Goal: Task Accomplishment & Management: Manage account settings

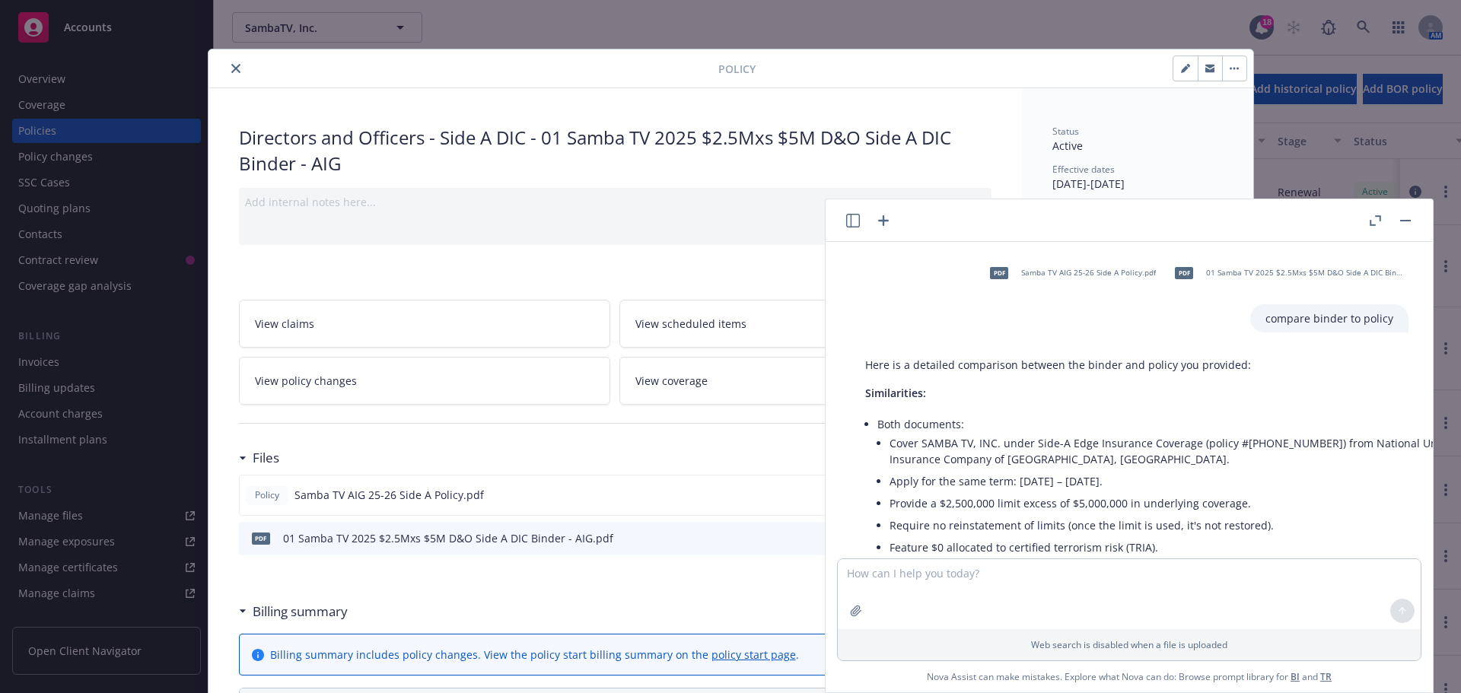
scroll to position [76, 0]
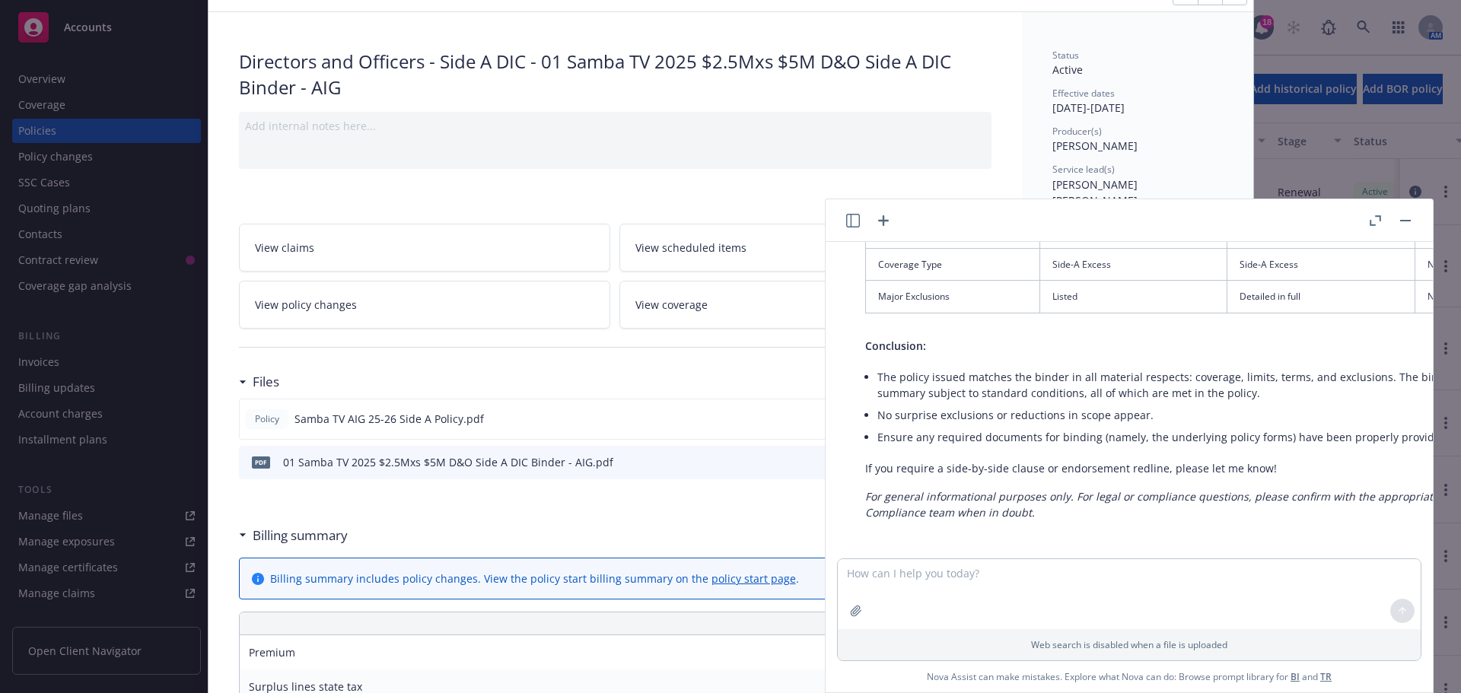
click at [50, 126] on div "Policy Directors and Officers - Side A DIC - 01 Samba TV 2025 $2.5Mxs $5M D&O S…" at bounding box center [730, 346] width 1461 height 693
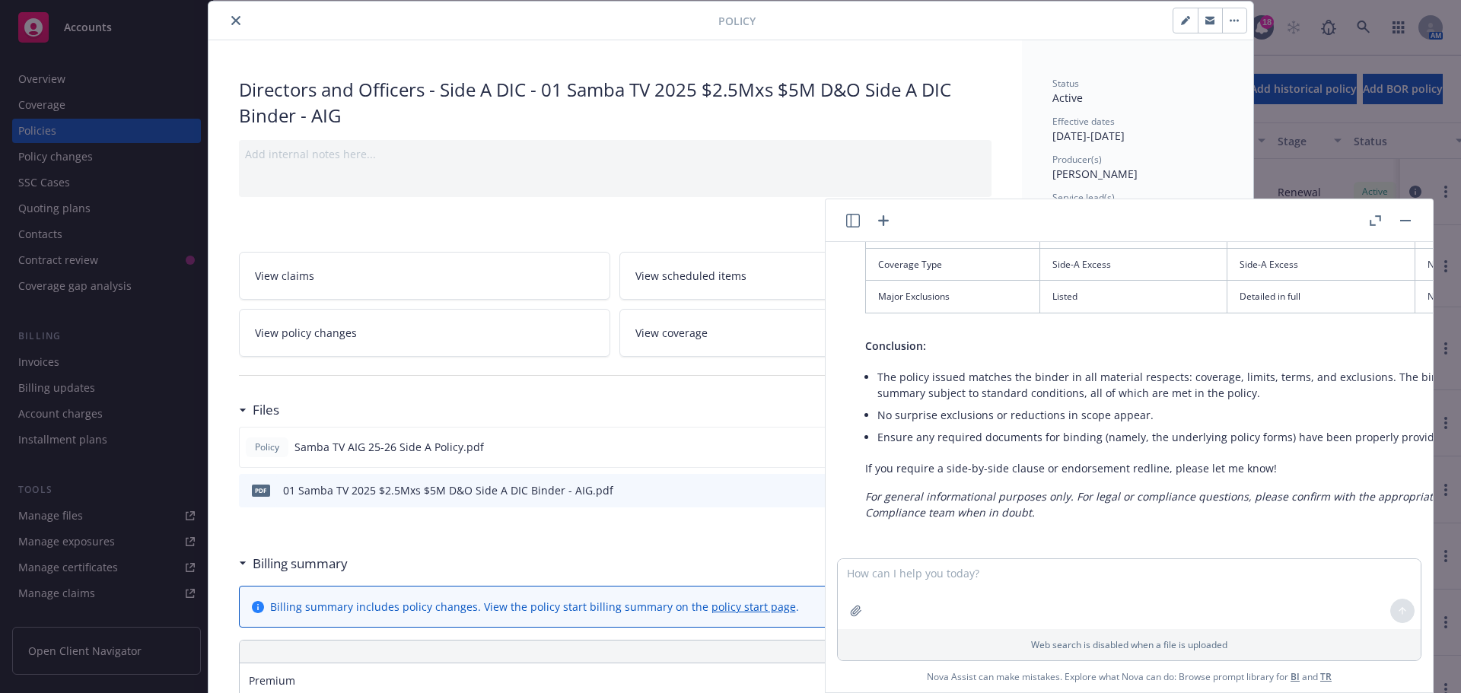
scroll to position [0, 0]
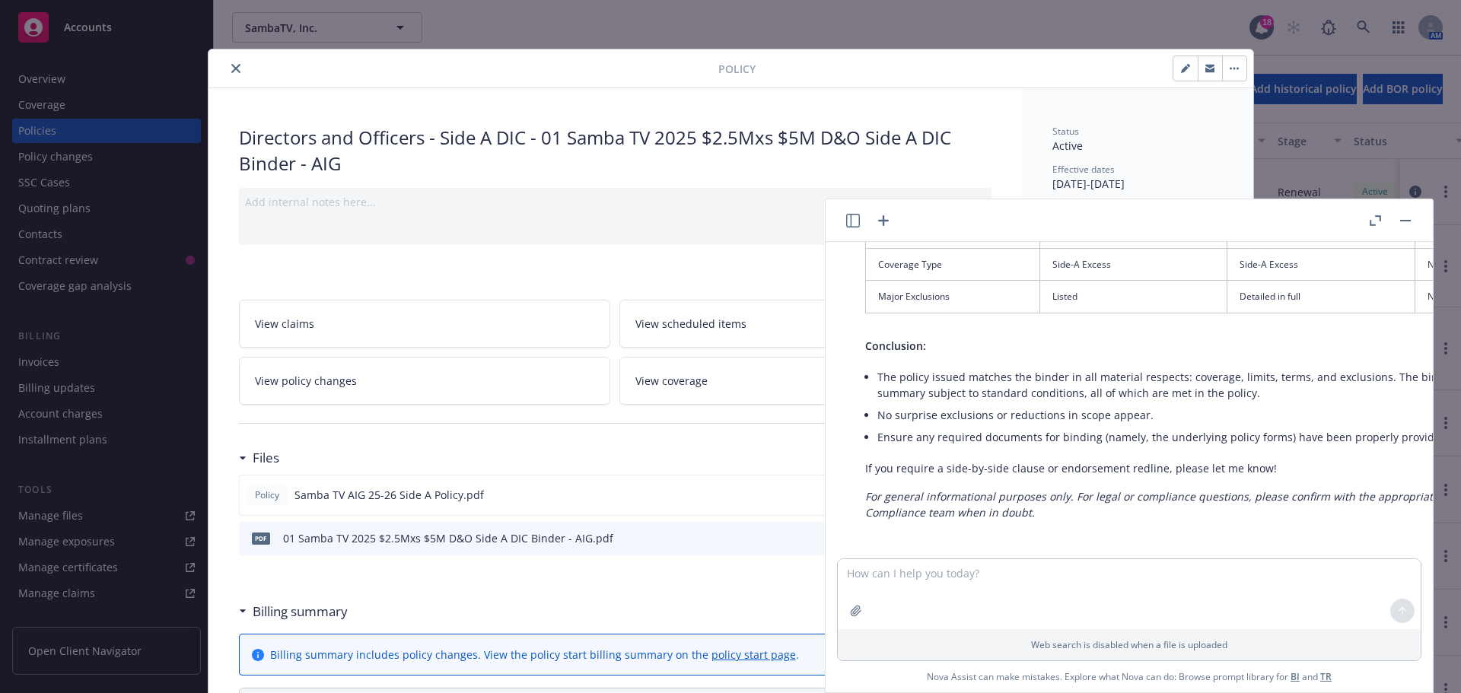
click at [231, 67] on icon "close" at bounding box center [235, 68] width 9 height 9
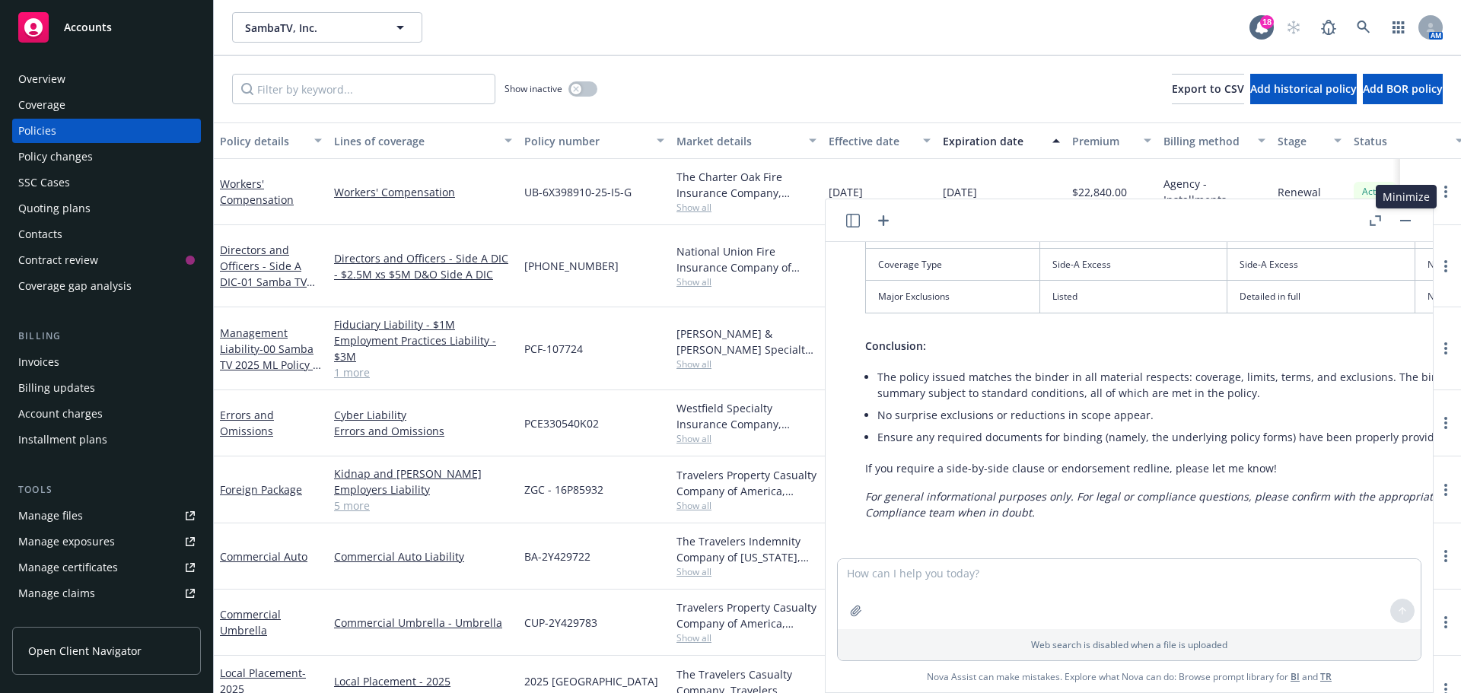
click at [1406, 221] on button "button" at bounding box center [1405, 220] width 18 height 18
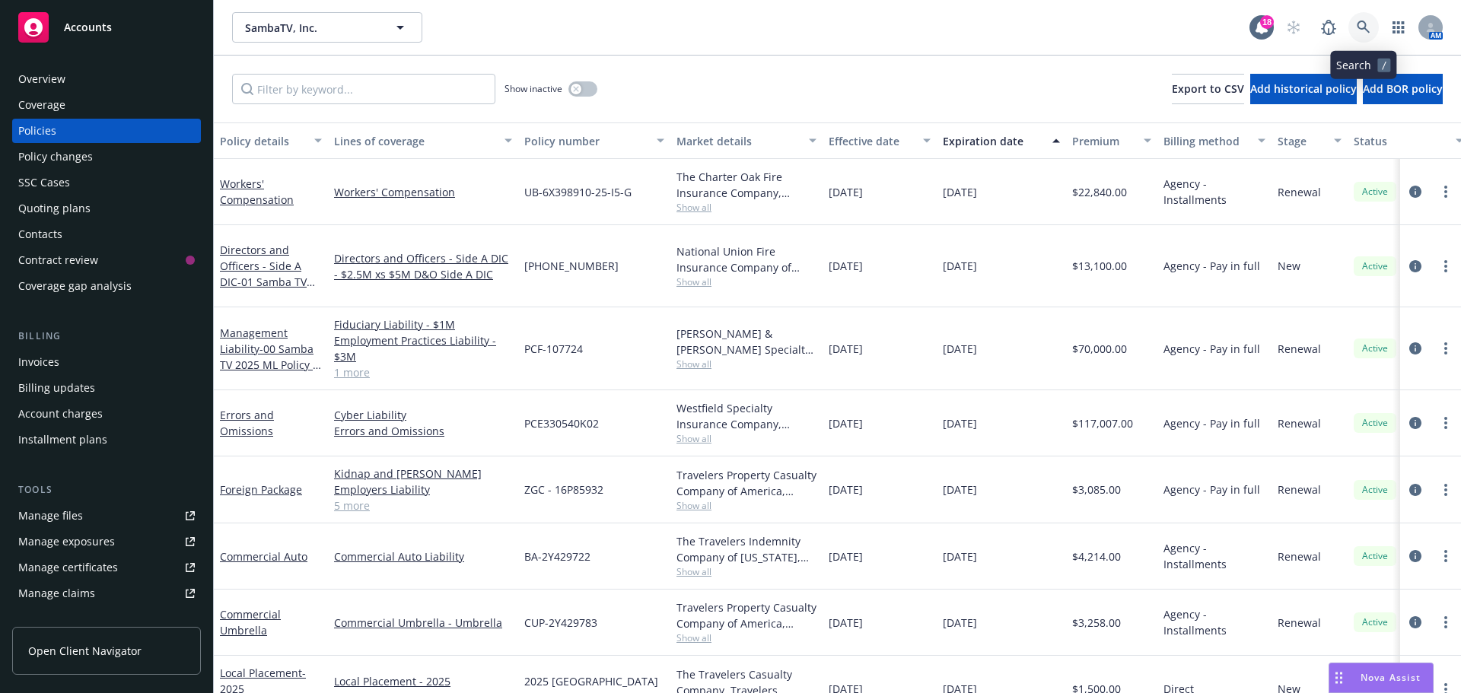
click at [1362, 24] on icon at bounding box center [1363, 28] width 14 height 14
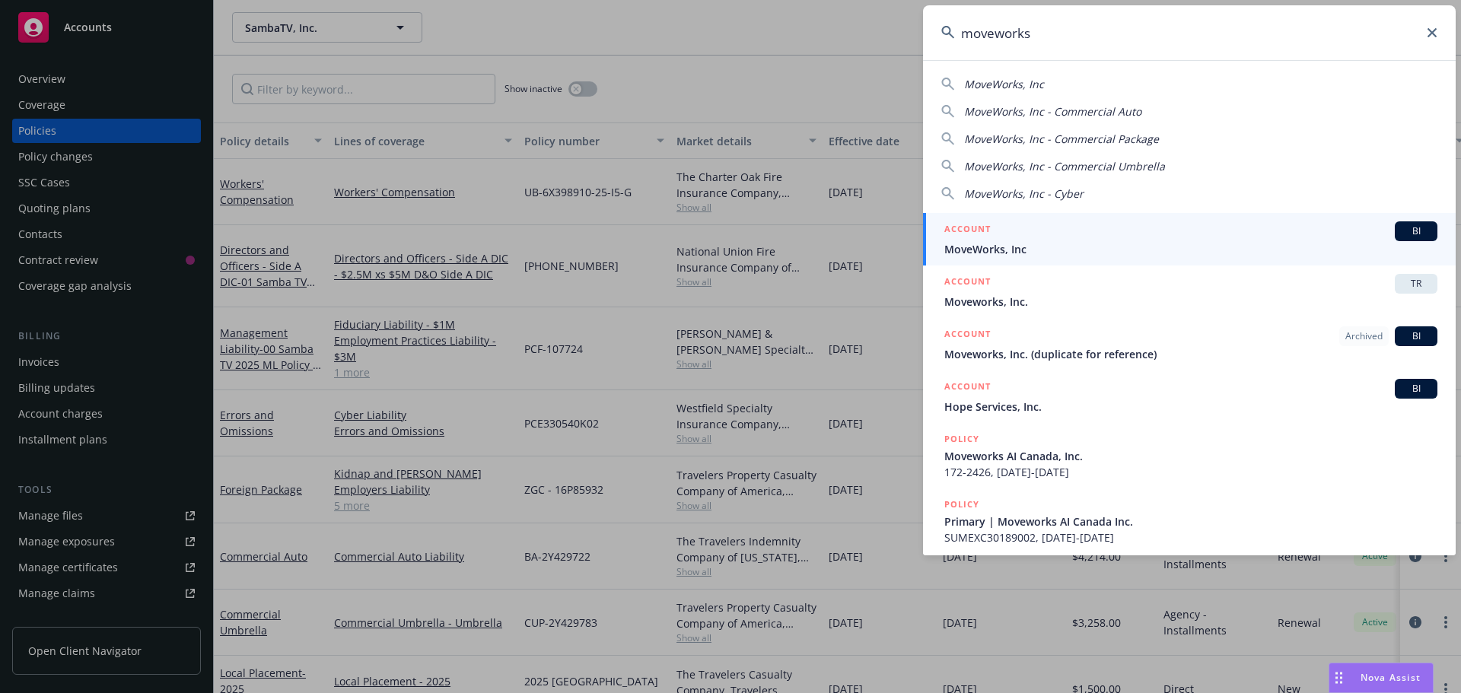
type input "moveworks"
click at [1410, 228] on span "BI" at bounding box center [1415, 231] width 30 height 14
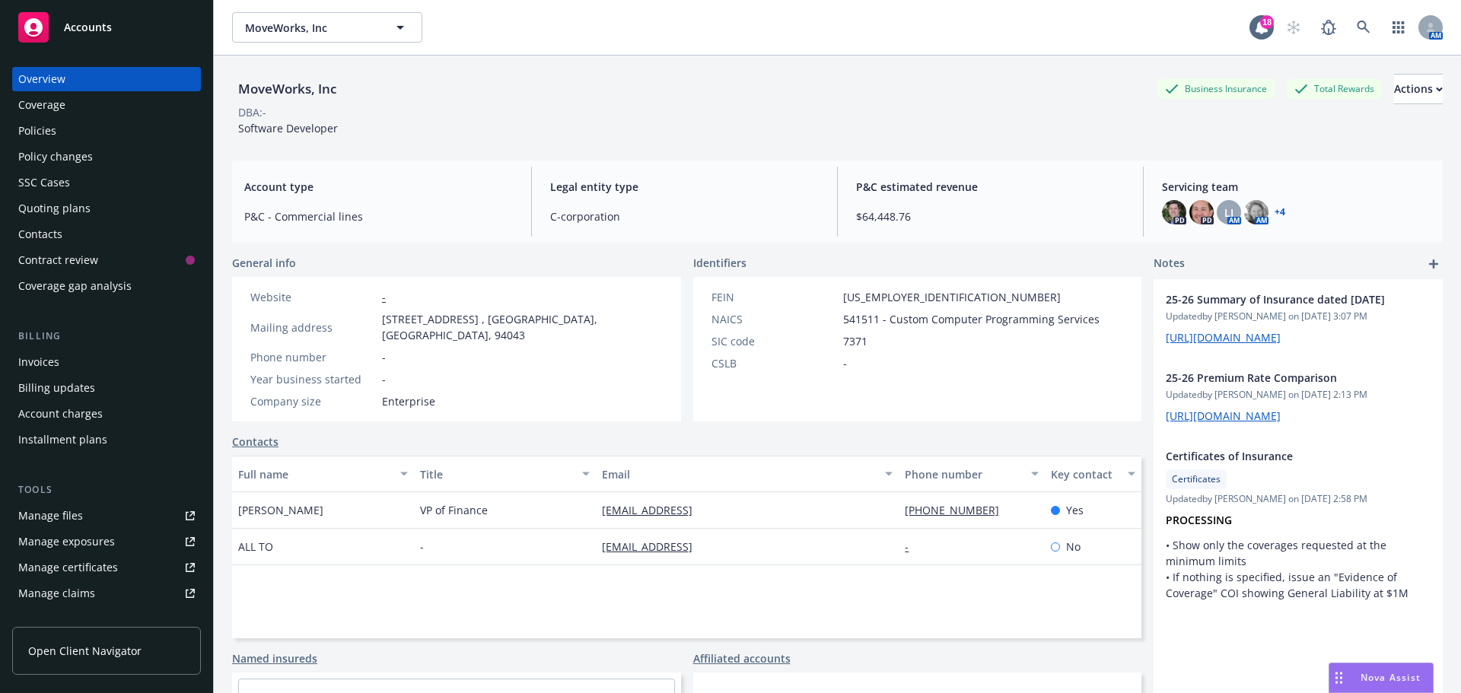
click at [41, 135] on div "Policies" at bounding box center [37, 131] width 38 height 24
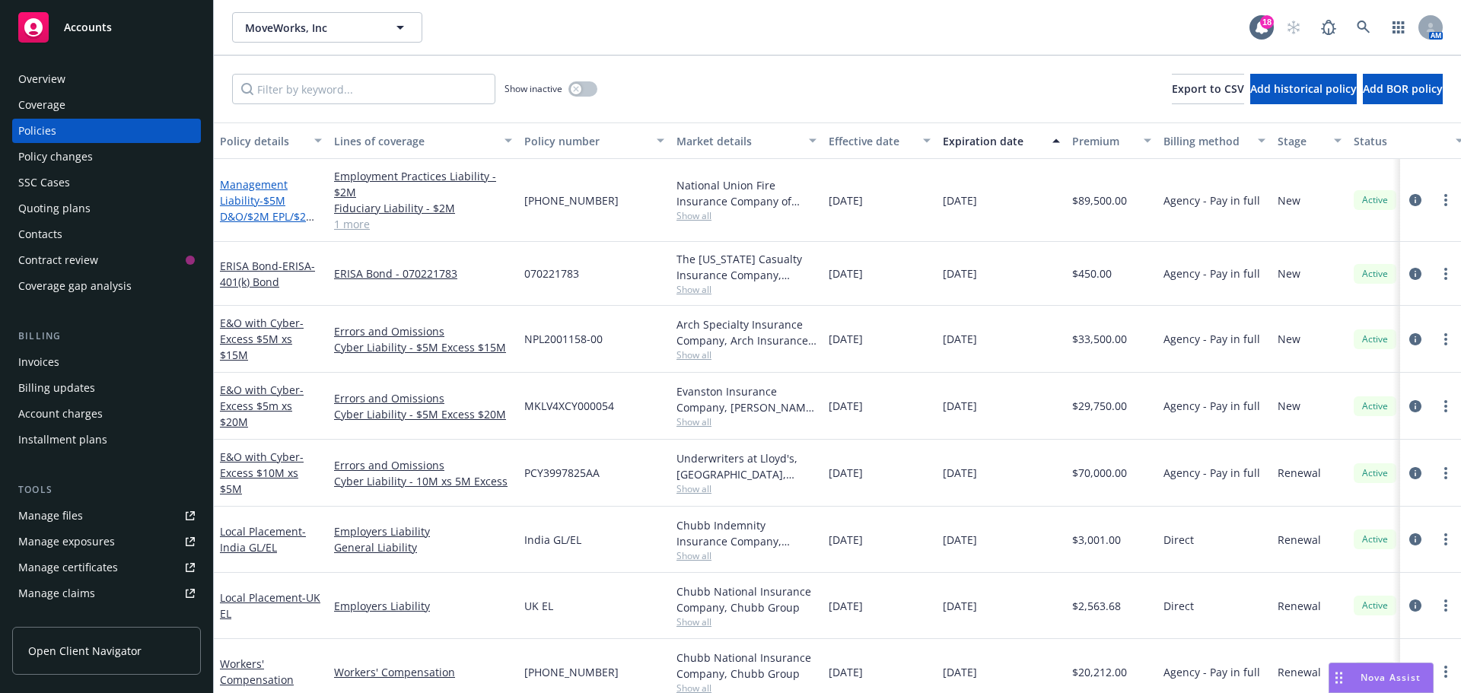
click at [235, 186] on link "Management Liability - $5M D&O/$2M EPL/$2M FID" at bounding box center [268, 208] width 96 height 62
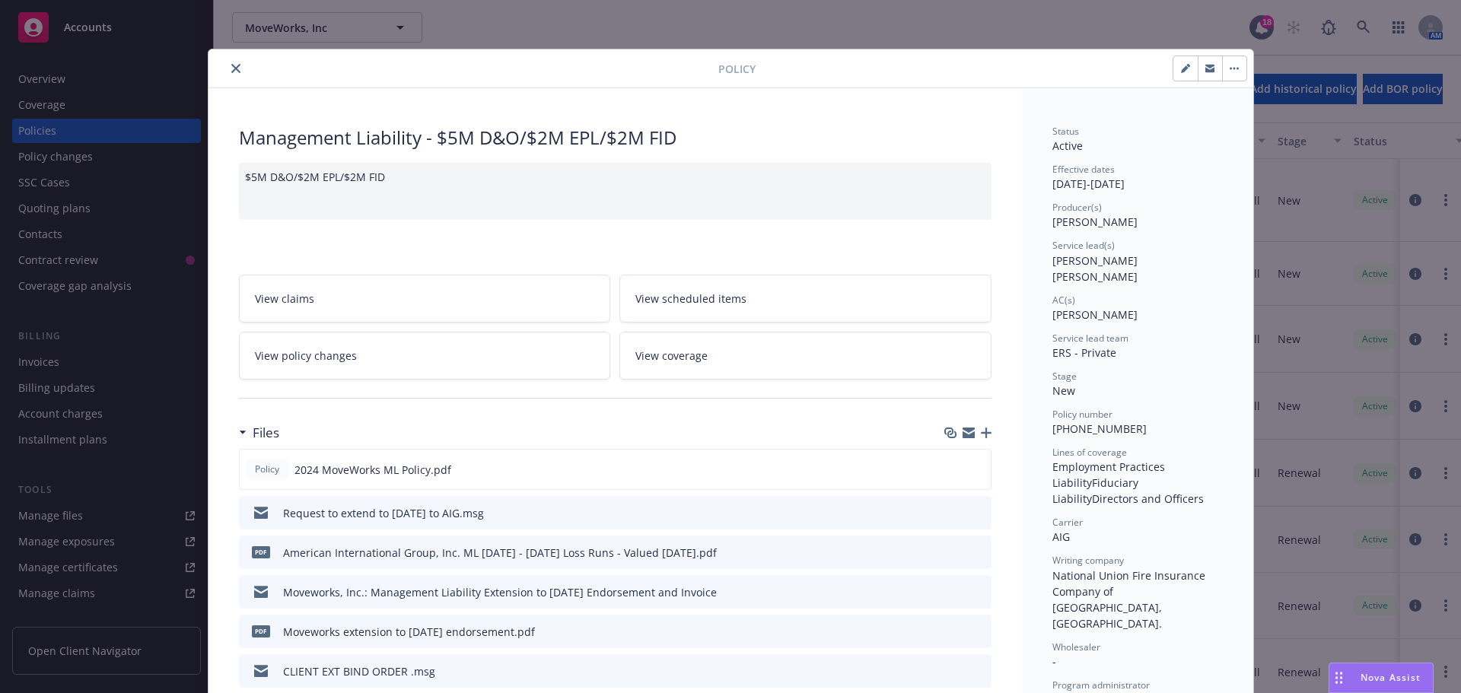
scroll to position [76, 0]
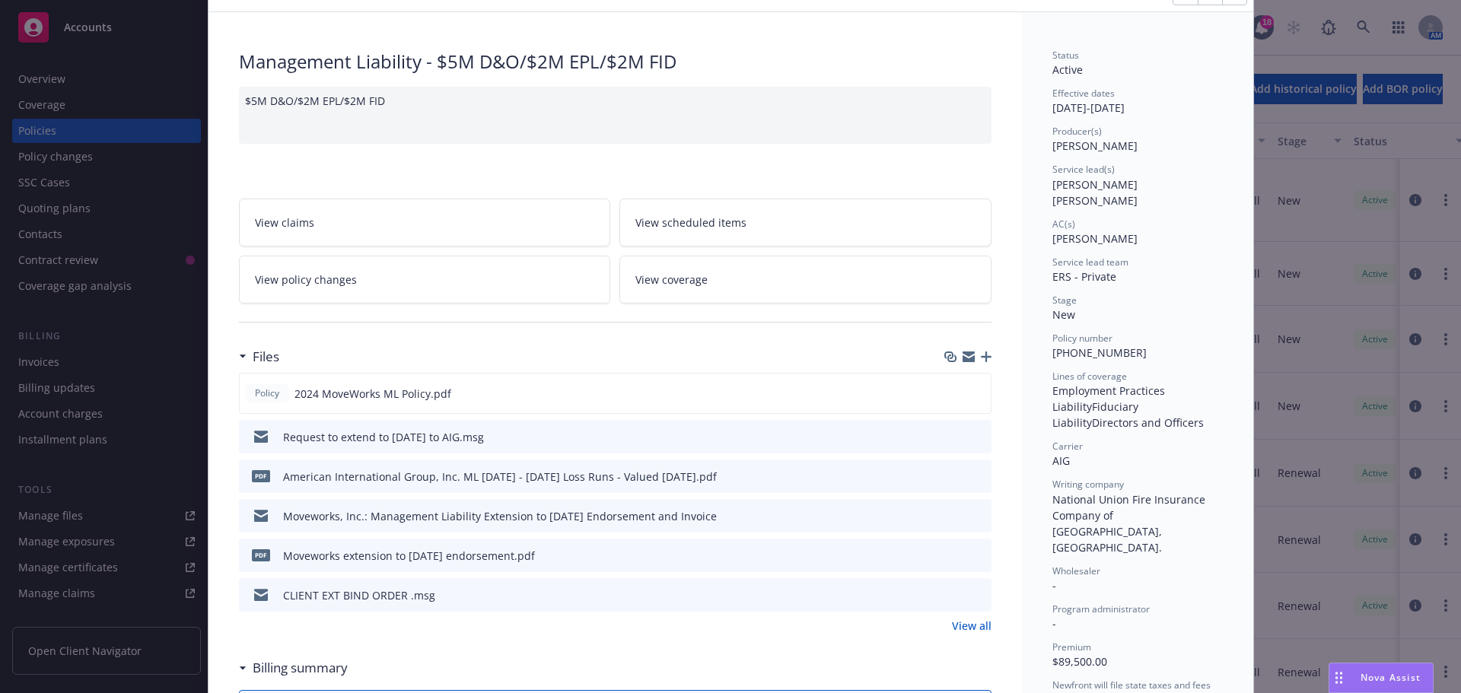
click at [947, 554] on icon "download file" at bounding box center [952, 554] width 12 height 12
click at [946, 595] on icon "download file" at bounding box center [952, 594] width 12 height 12
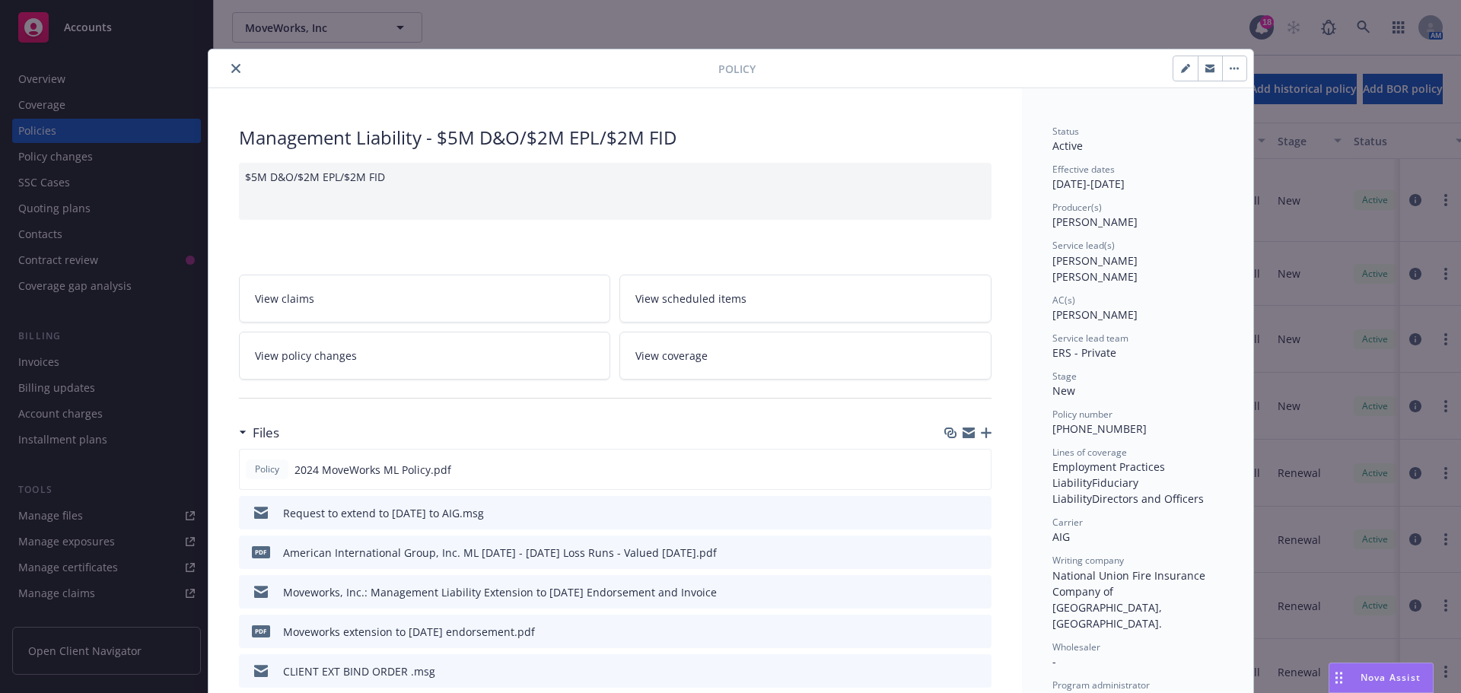
click at [231, 71] on icon "close" at bounding box center [235, 68] width 9 height 9
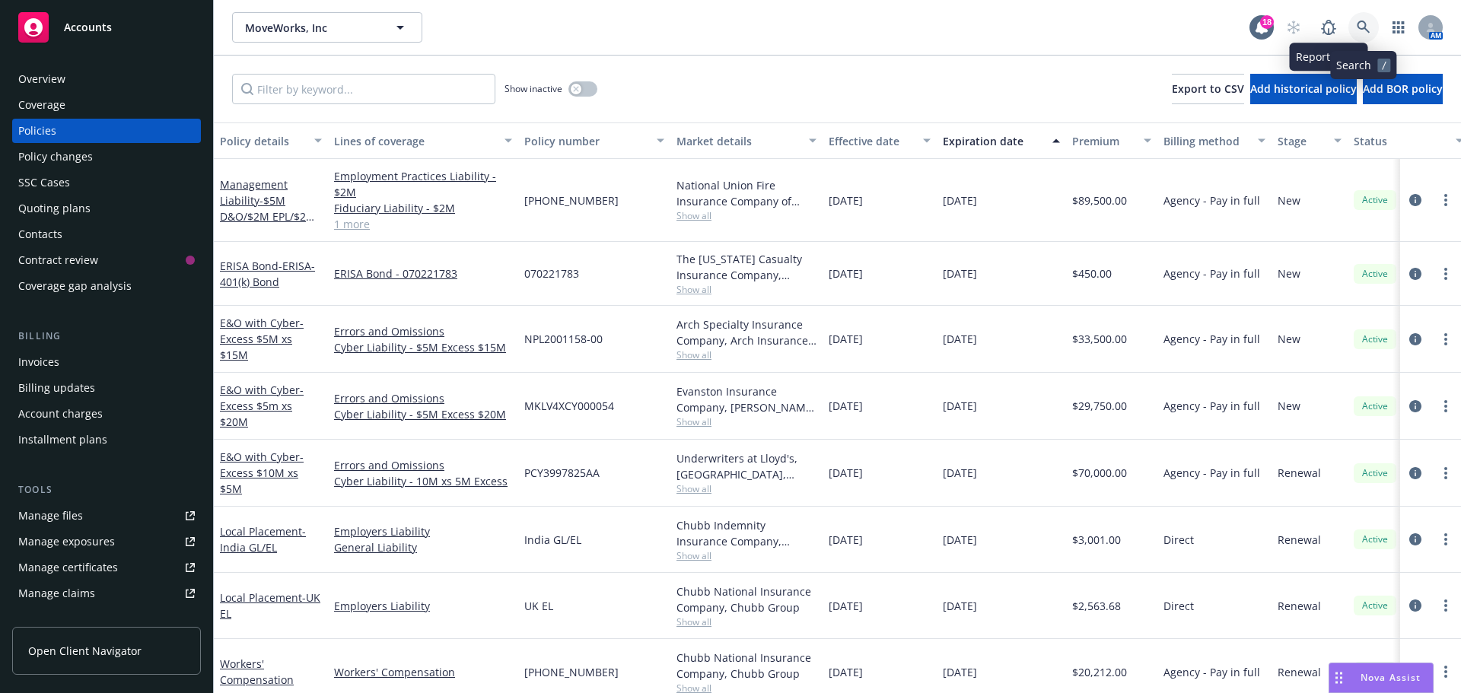
click at [1361, 20] on link at bounding box center [1363, 27] width 30 height 30
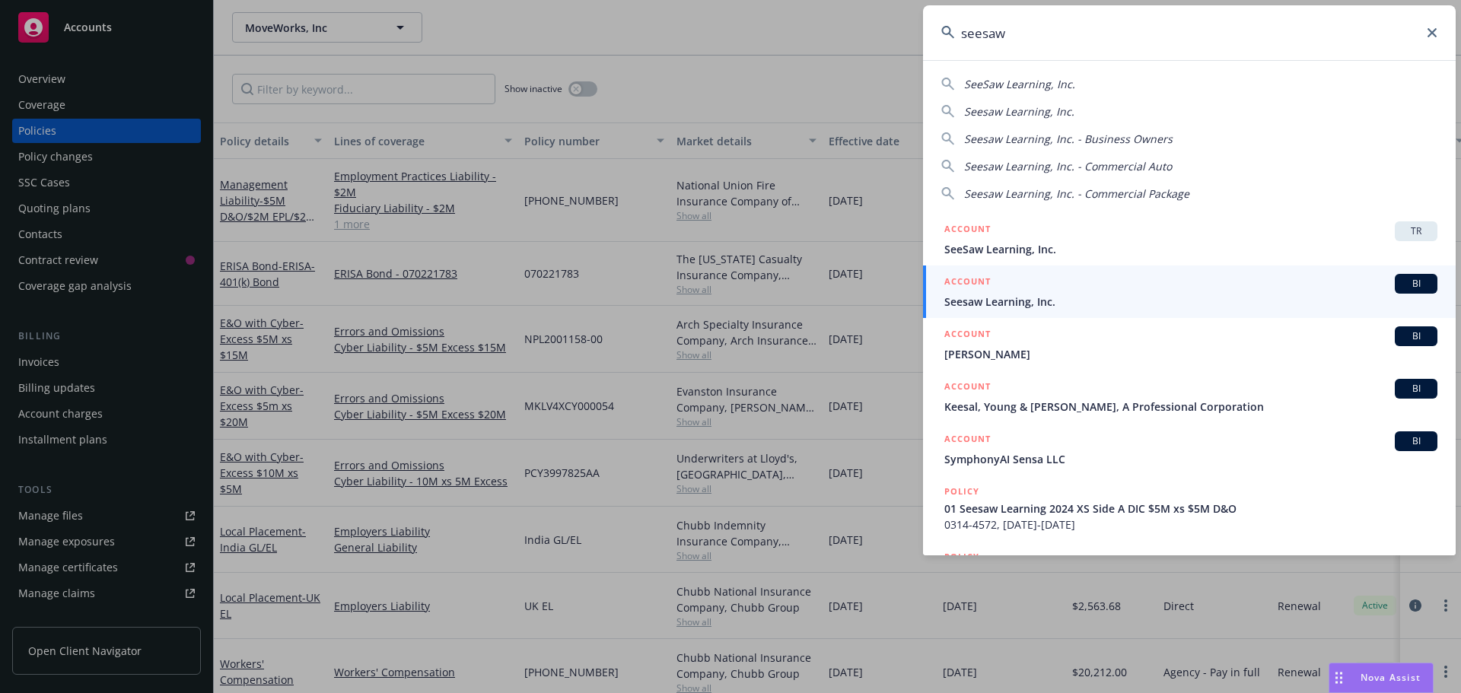
type input "seesaw"
click at [1400, 283] on span "BI" at bounding box center [1415, 284] width 30 height 14
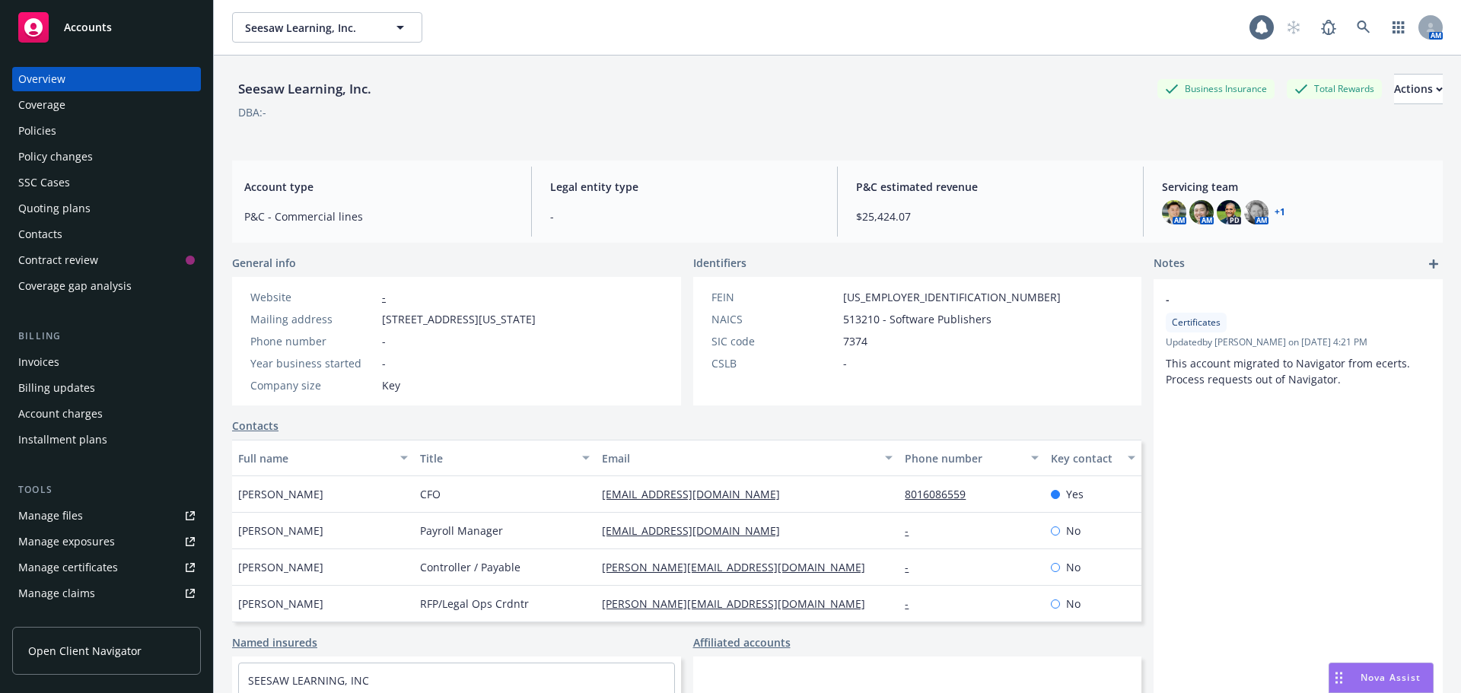
click at [35, 130] on div "Policies" at bounding box center [37, 131] width 38 height 24
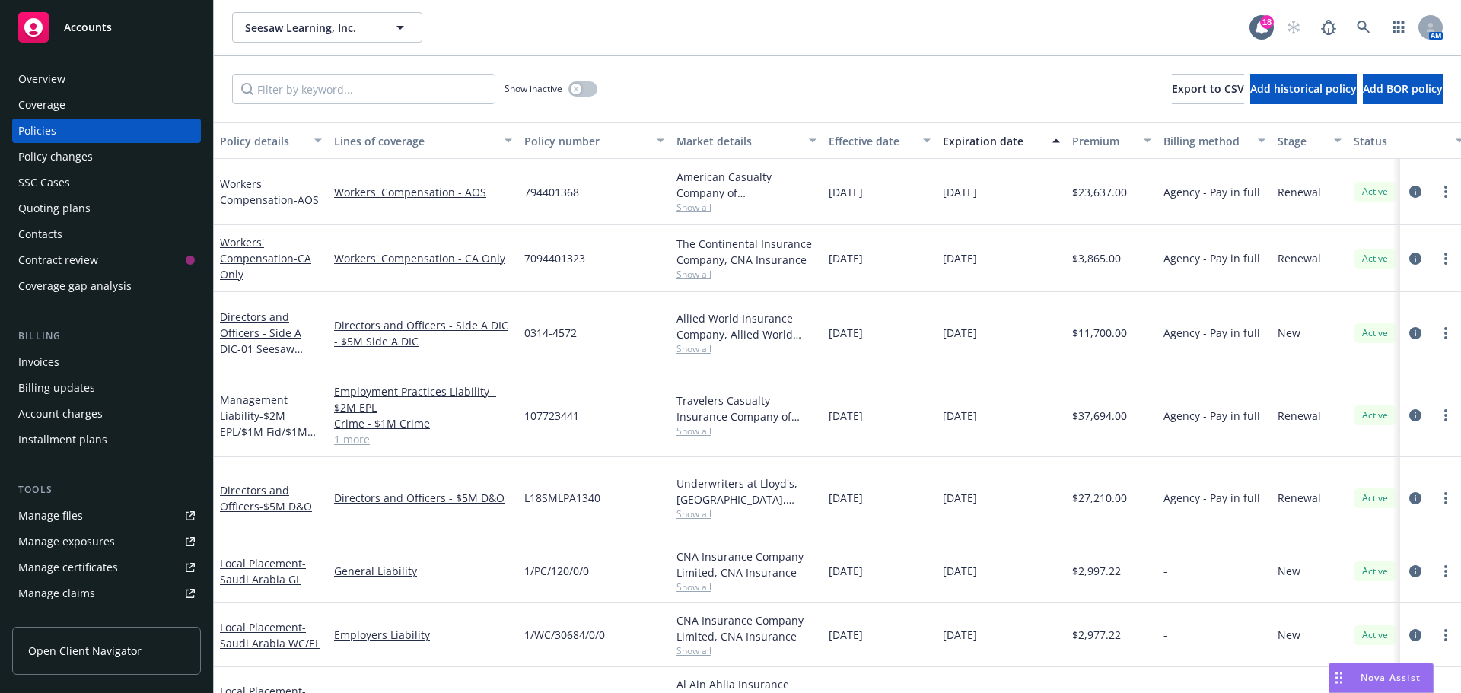
click at [46, 75] on div "Overview" at bounding box center [41, 79] width 47 height 24
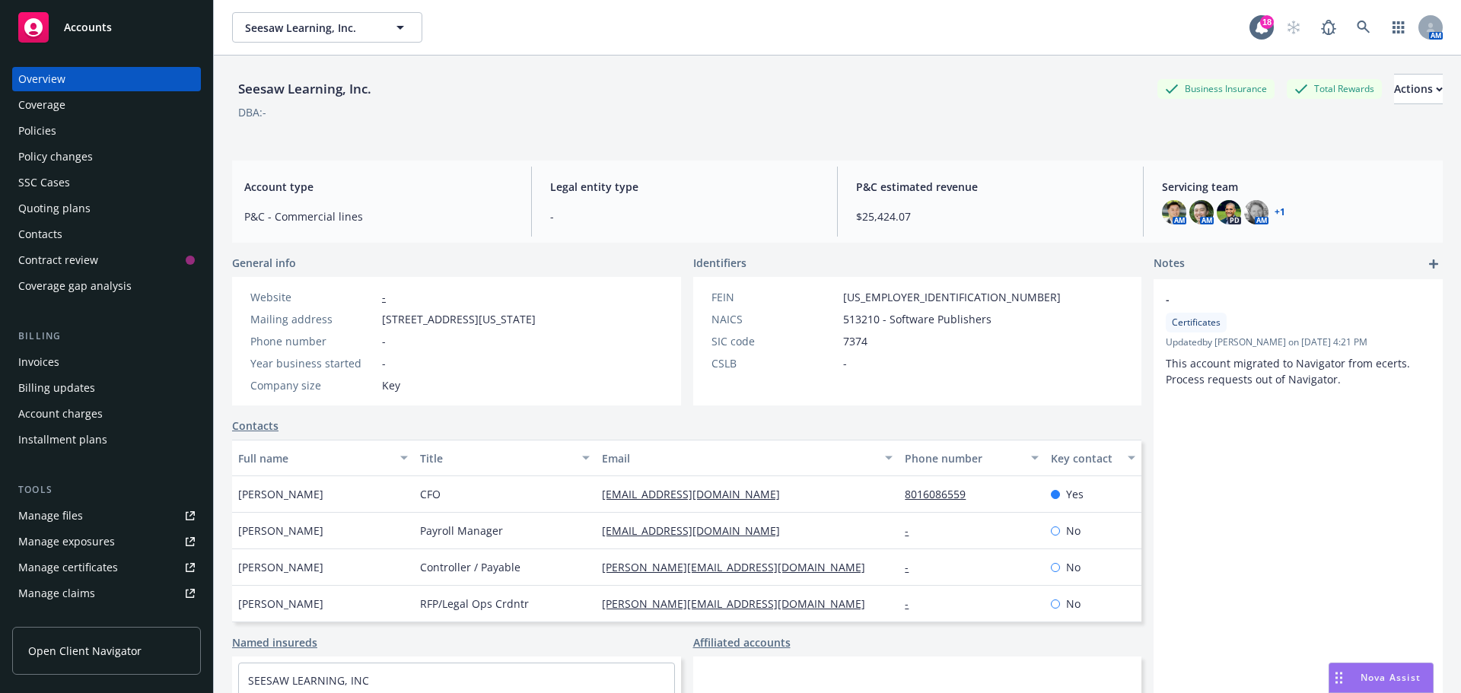
click at [55, 103] on div "Coverage" at bounding box center [41, 105] width 47 height 24
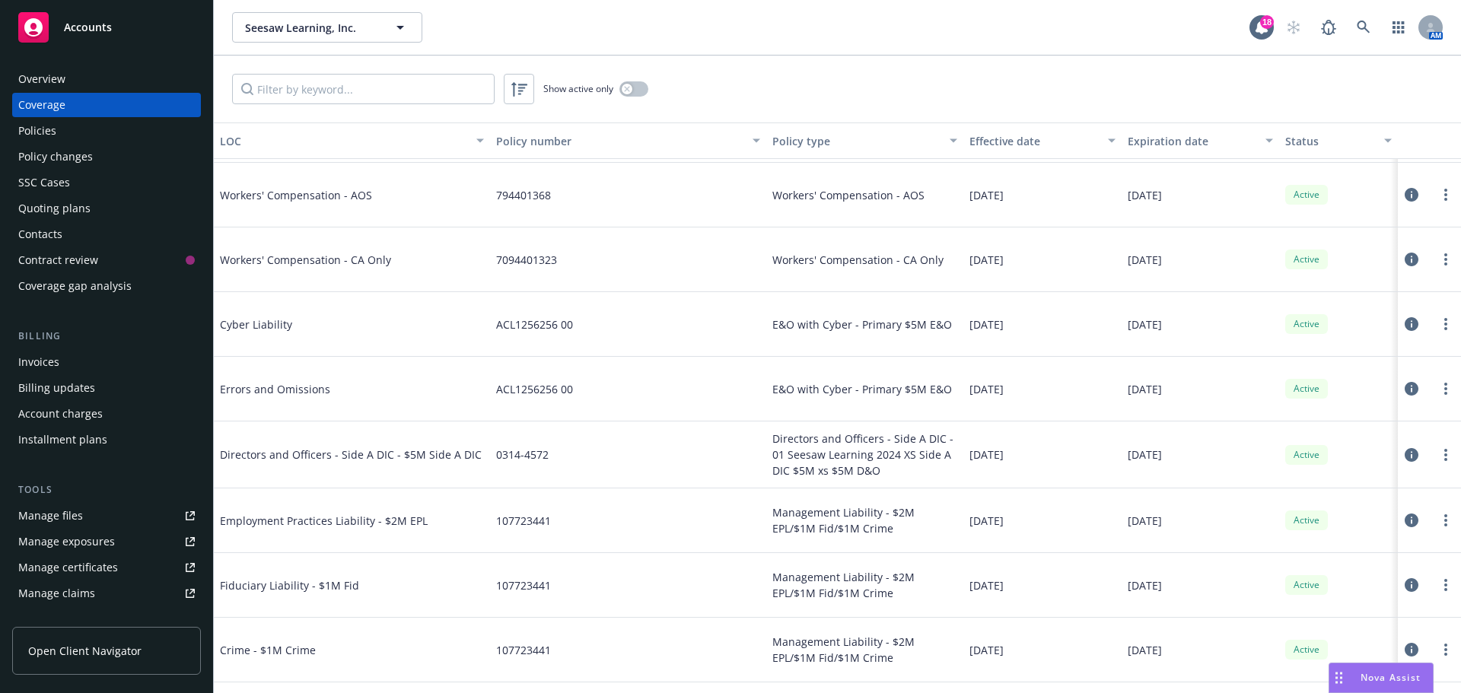
scroll to position [1141, 0]
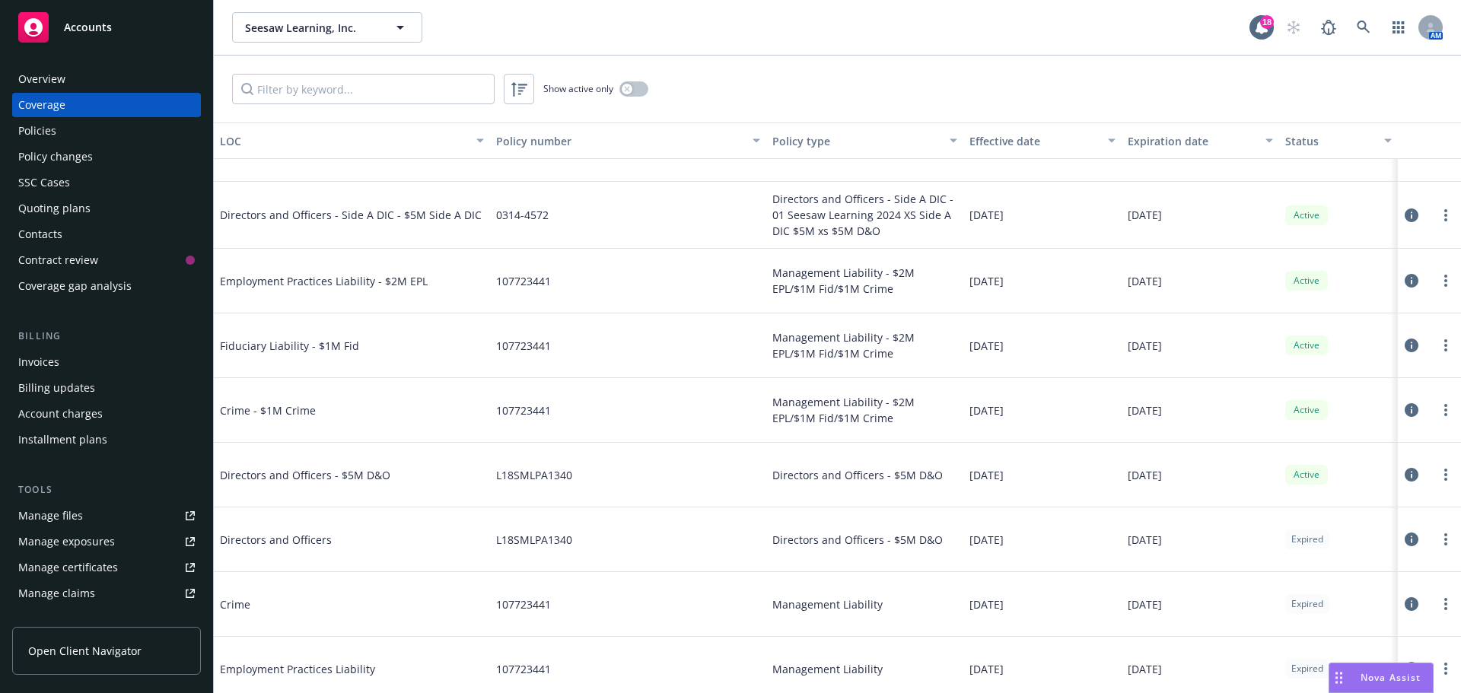
click at [1404, 279] on icon at bounding box center [1411, 281] width 14 height 14
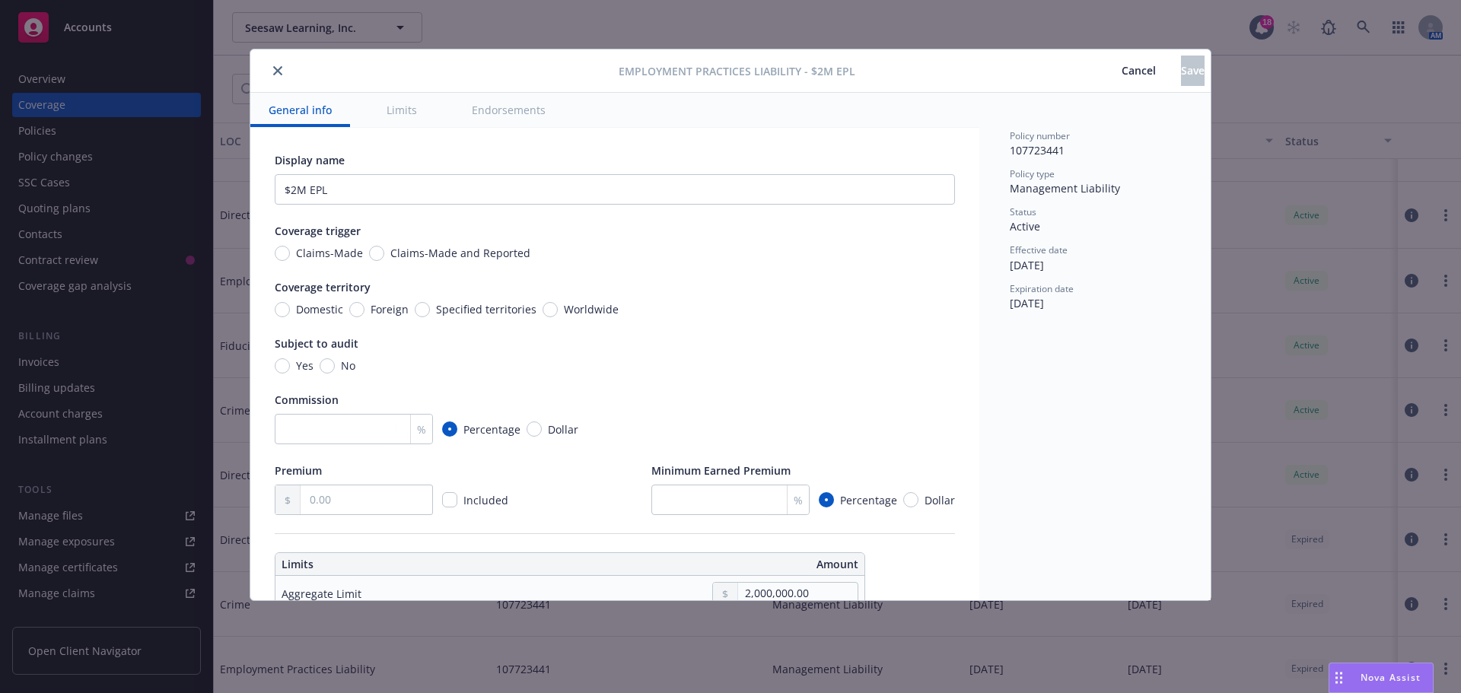
click at [277, 68] on icon "close" at bounding box center [277, 70] width 9 height 9
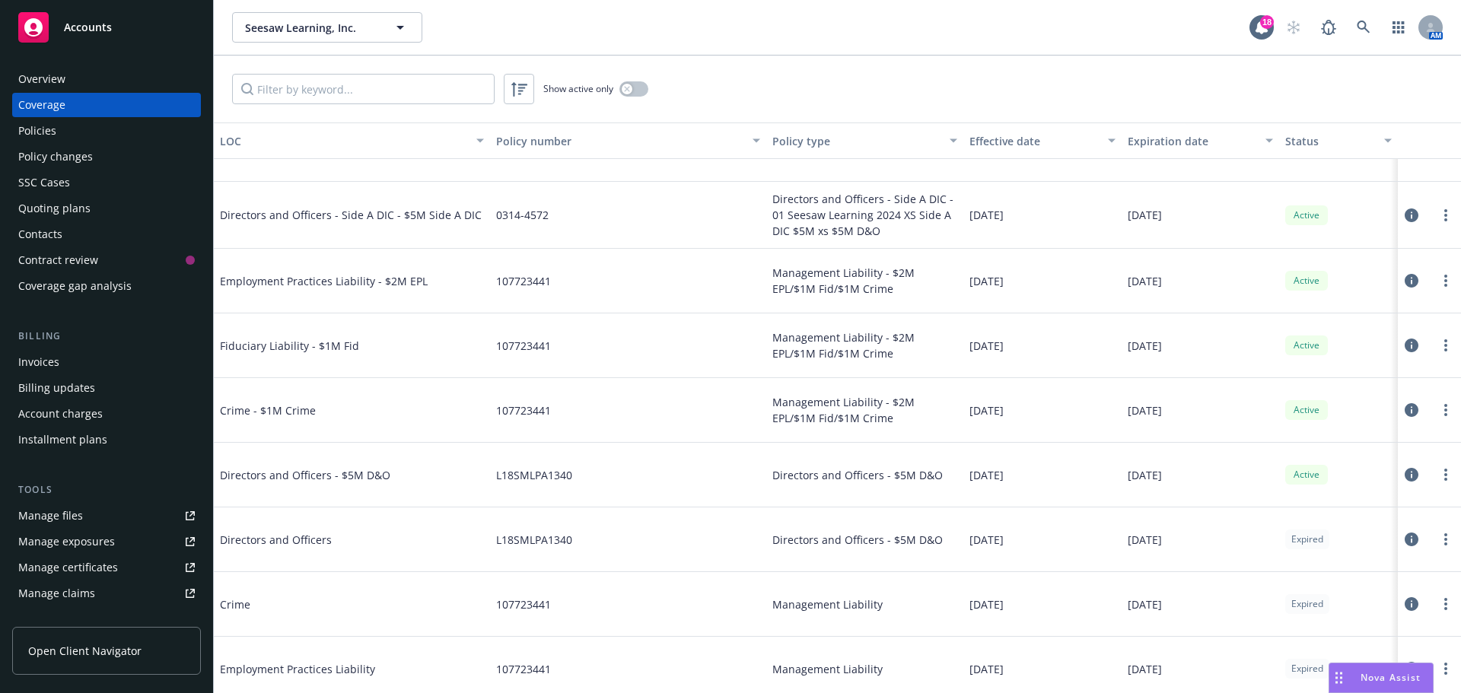
click at [47, 132] on div "Policies" at bounding box center [37, 131] width 38 height 24
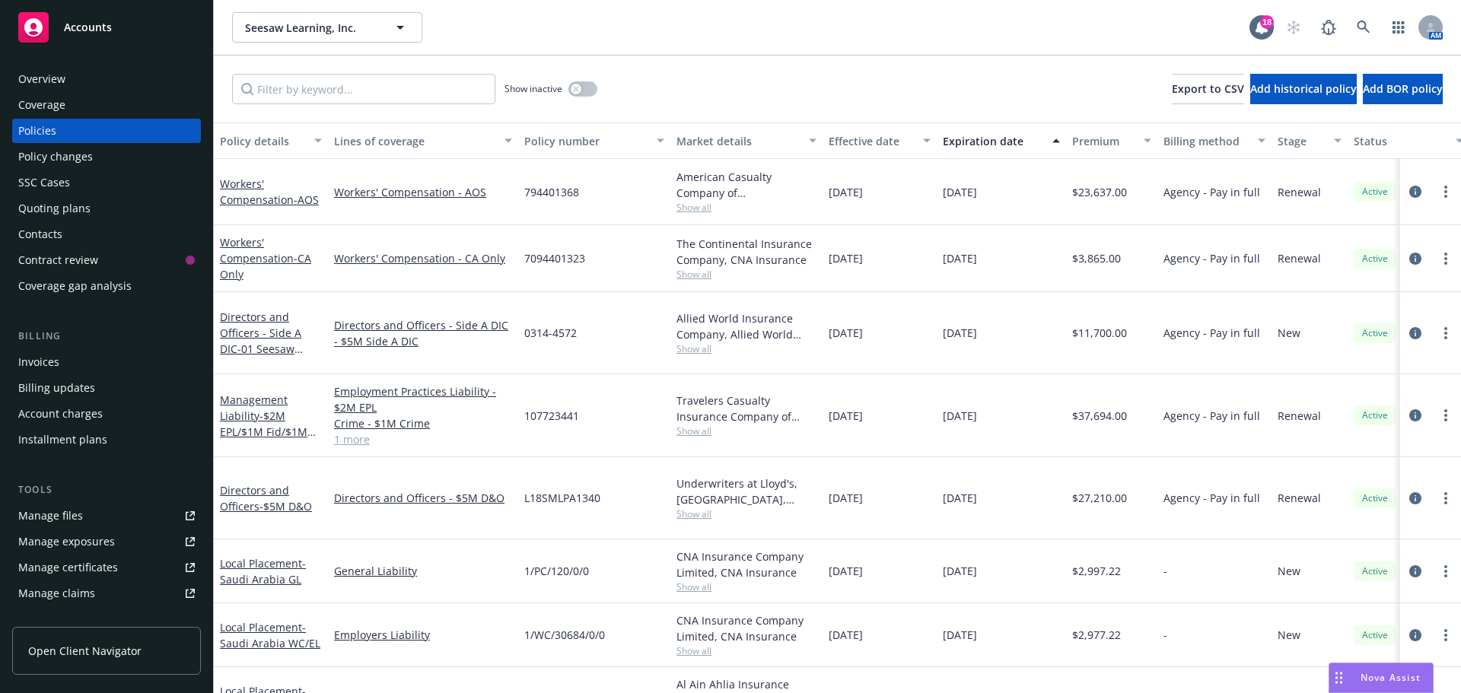
click at [38, 106] on div "Coverage" at bounding box center [41, 105] width 47 height 24
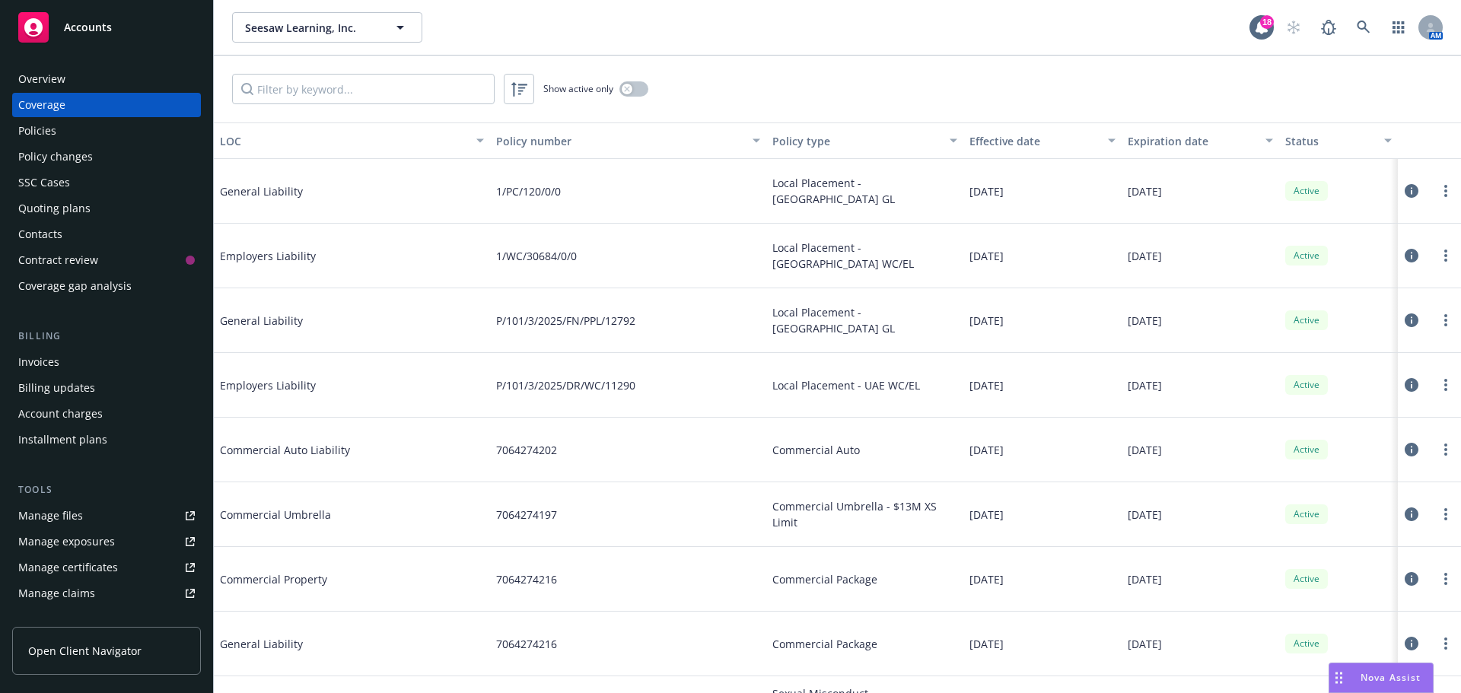
click at [59, 84] on div "Overview" at bounding box center [41, 79] width 47 height 24
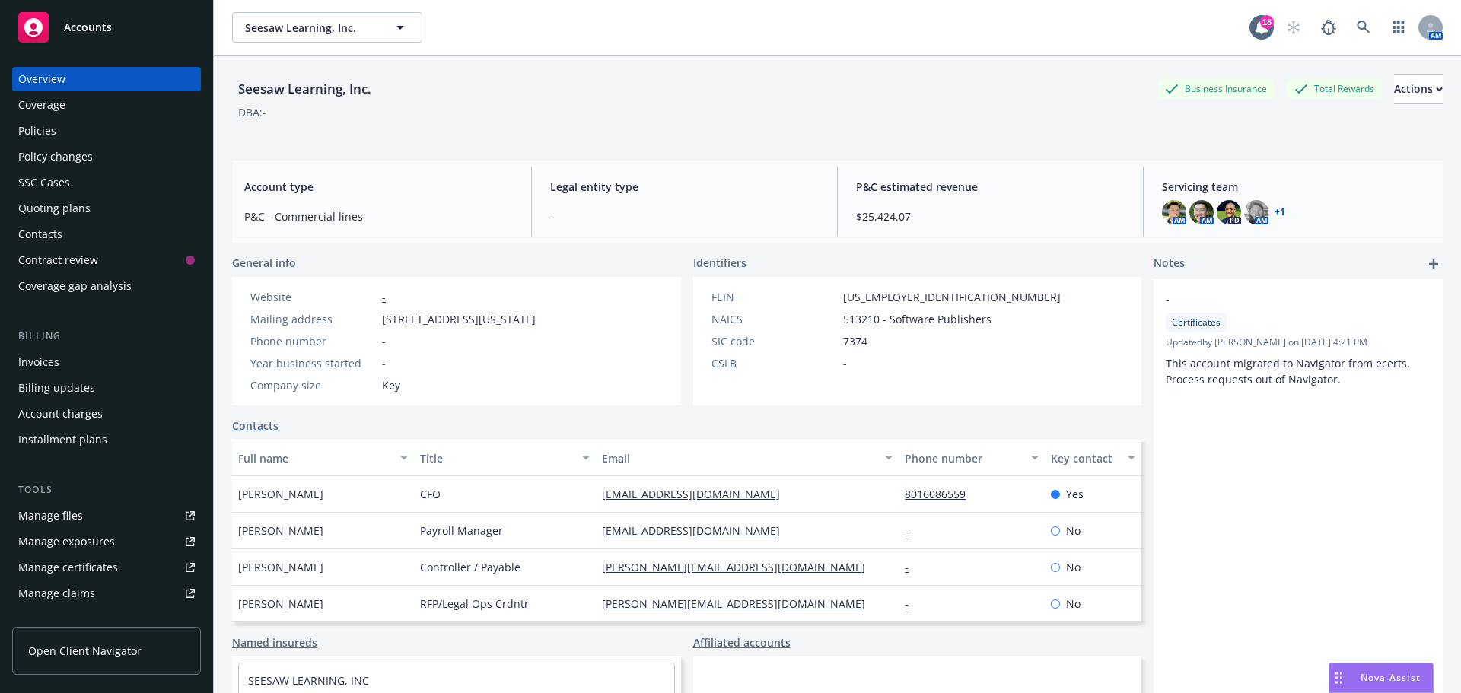
click at [32, 131] on div "Policies" at bounding box center [37, 131] width 38 height 24
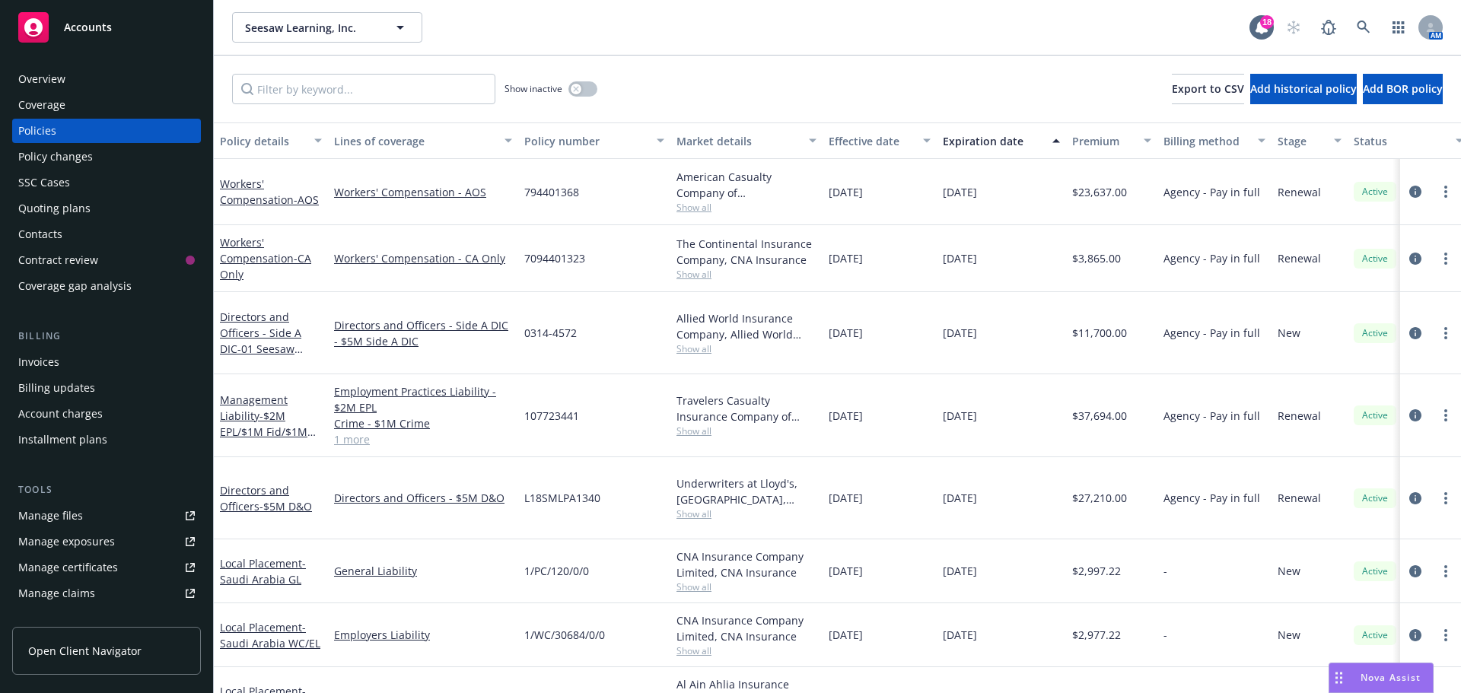
click at [62, 205] on div "Quoting plans" at bounding box center [54, 208] width 72 height 24
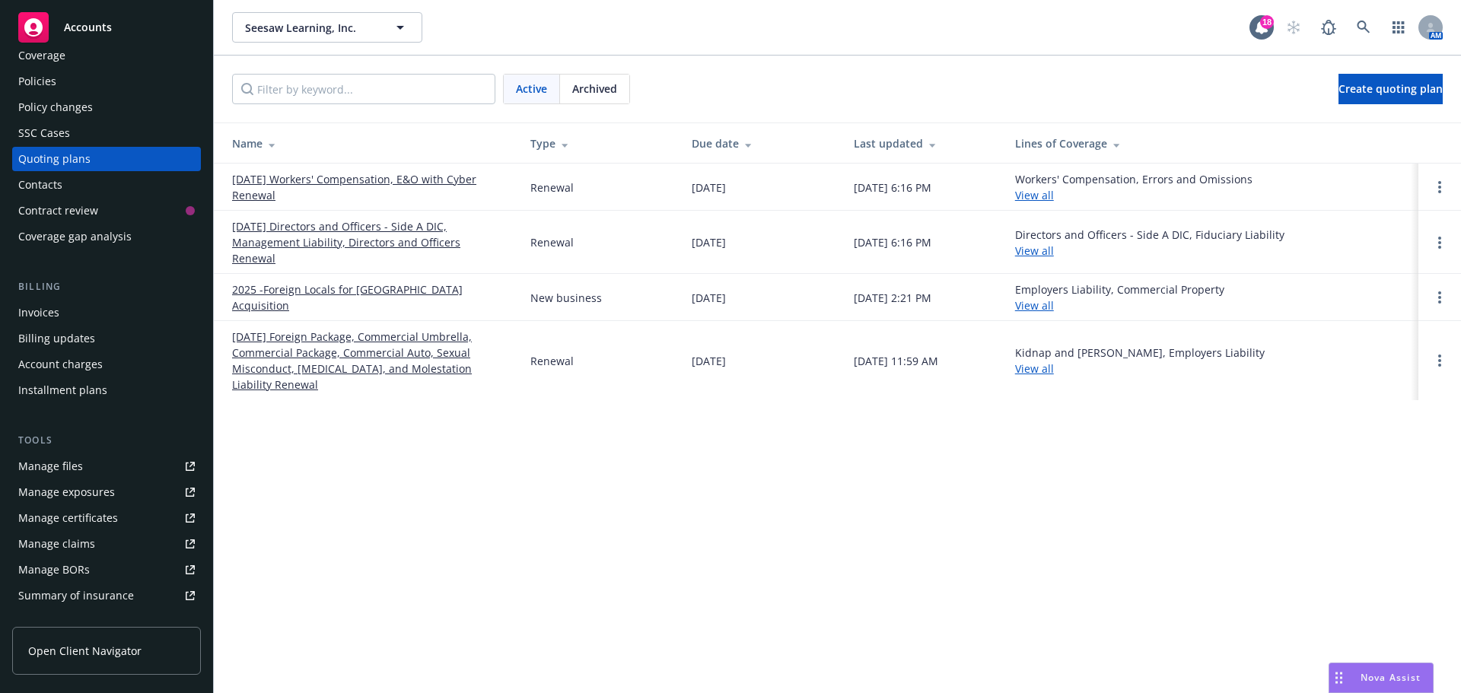
scroll to position [76, 0]
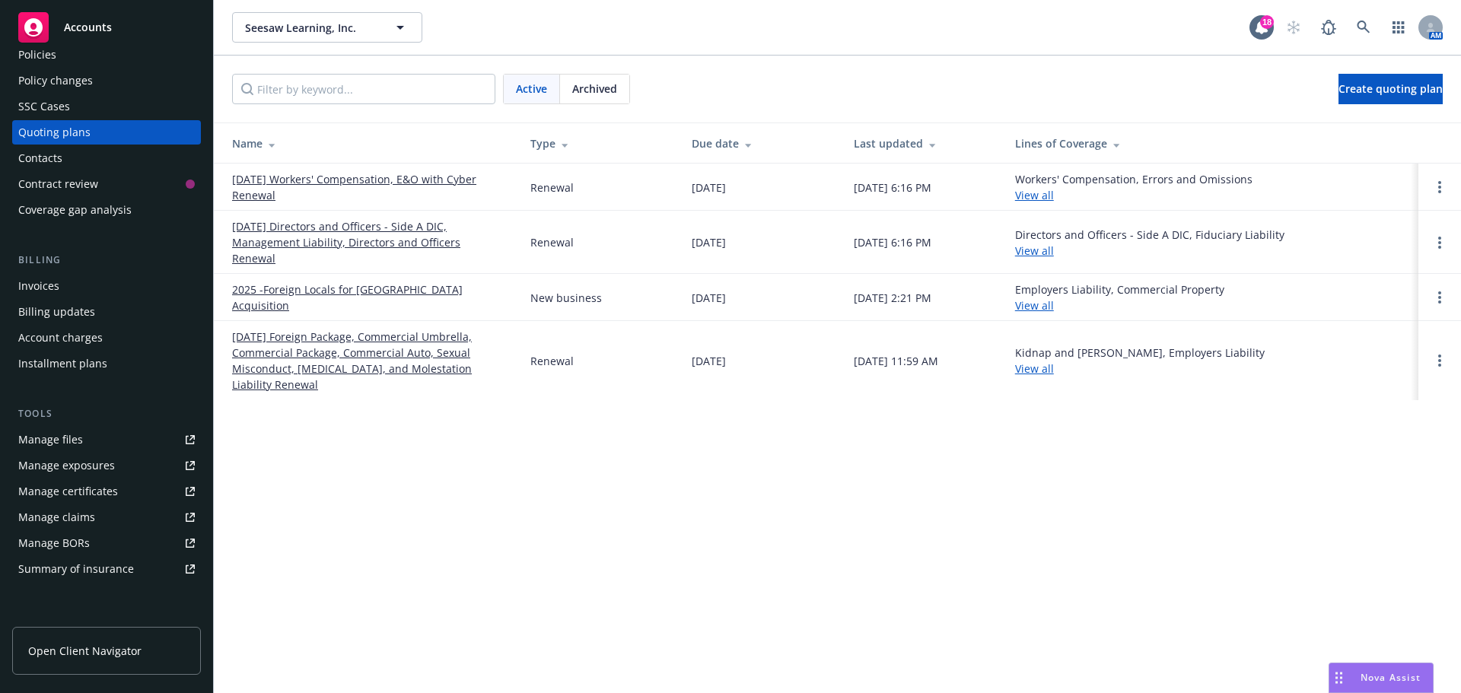
click at [84, 440] on link "Manage files" at bounding box center [106, 440] width 189 height 24
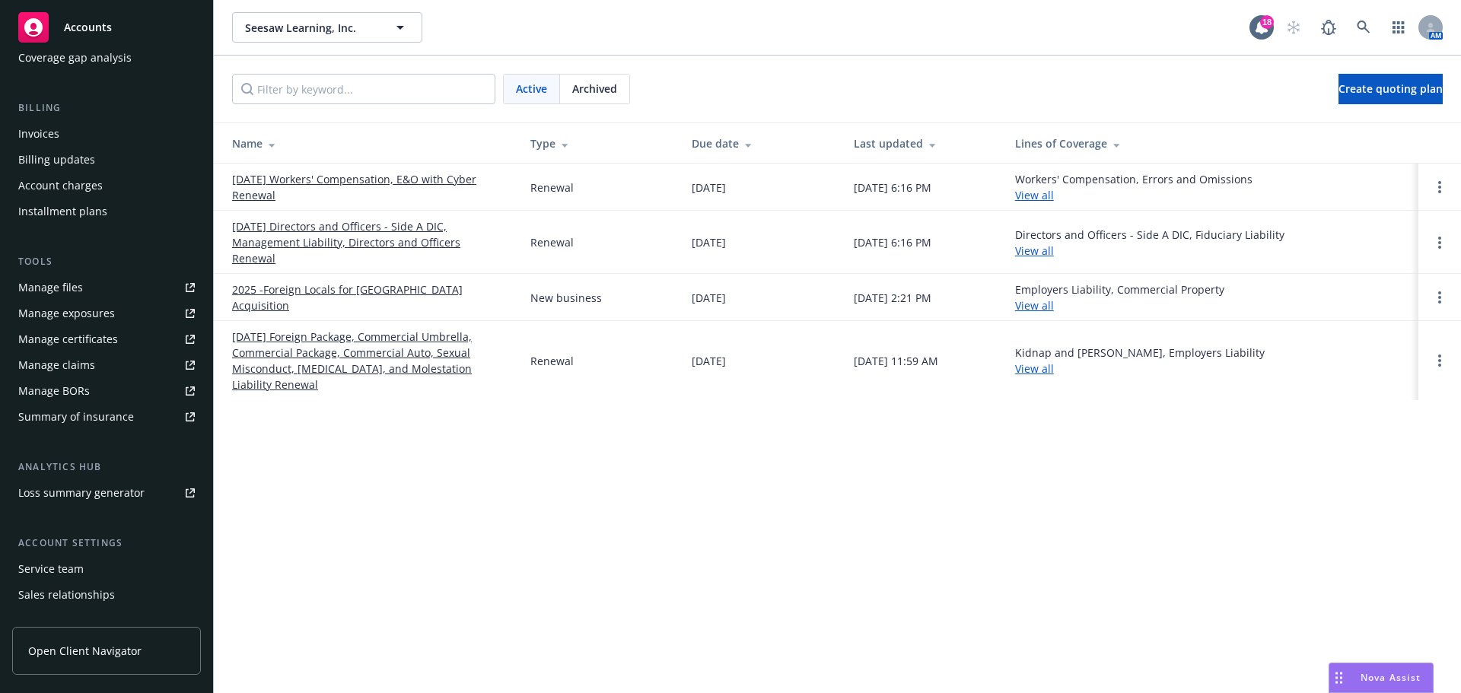
scroll to position [298, 0]
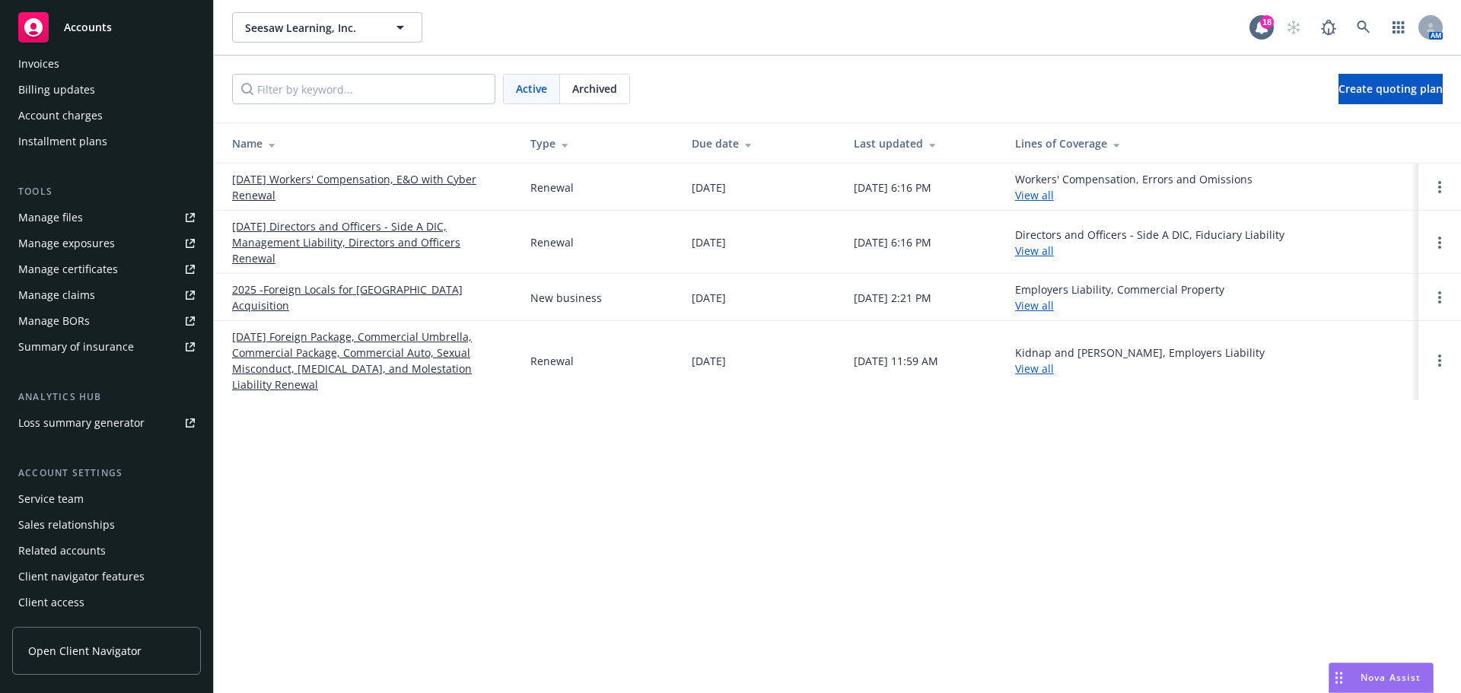
click at [69, 421] on div "Loss summary generator" at bounding box center [81, 423] width 126 height 24
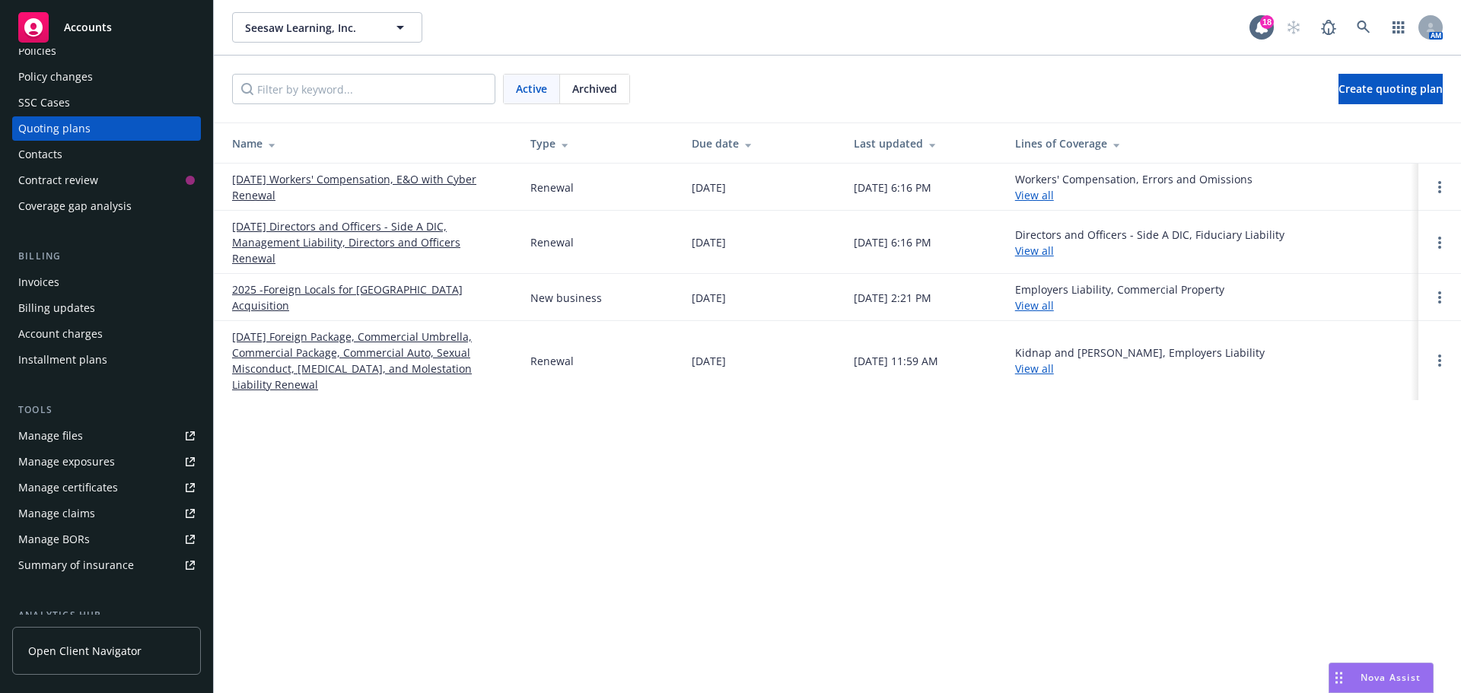
scroll to position [0, 0]
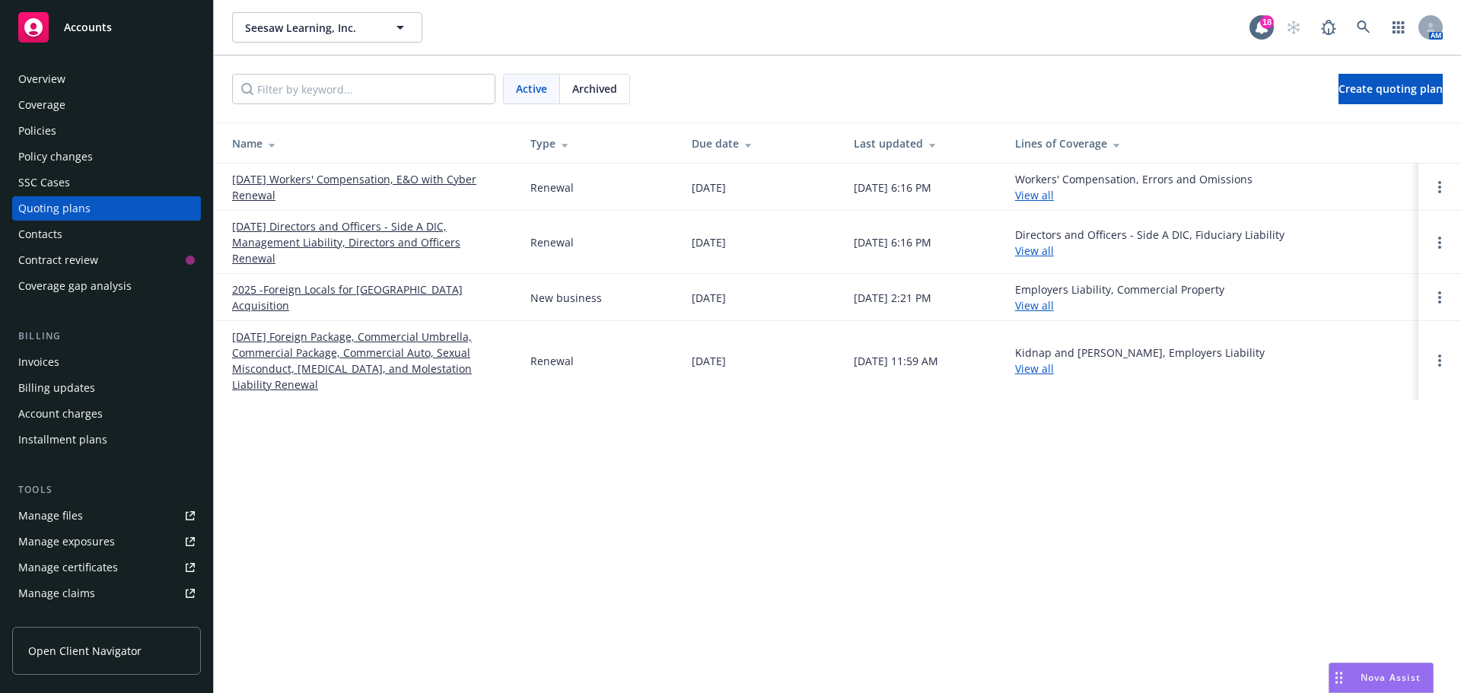
click at [51, 100] on div "Coverage" at bounding box center [41, 105] width 47 height 24
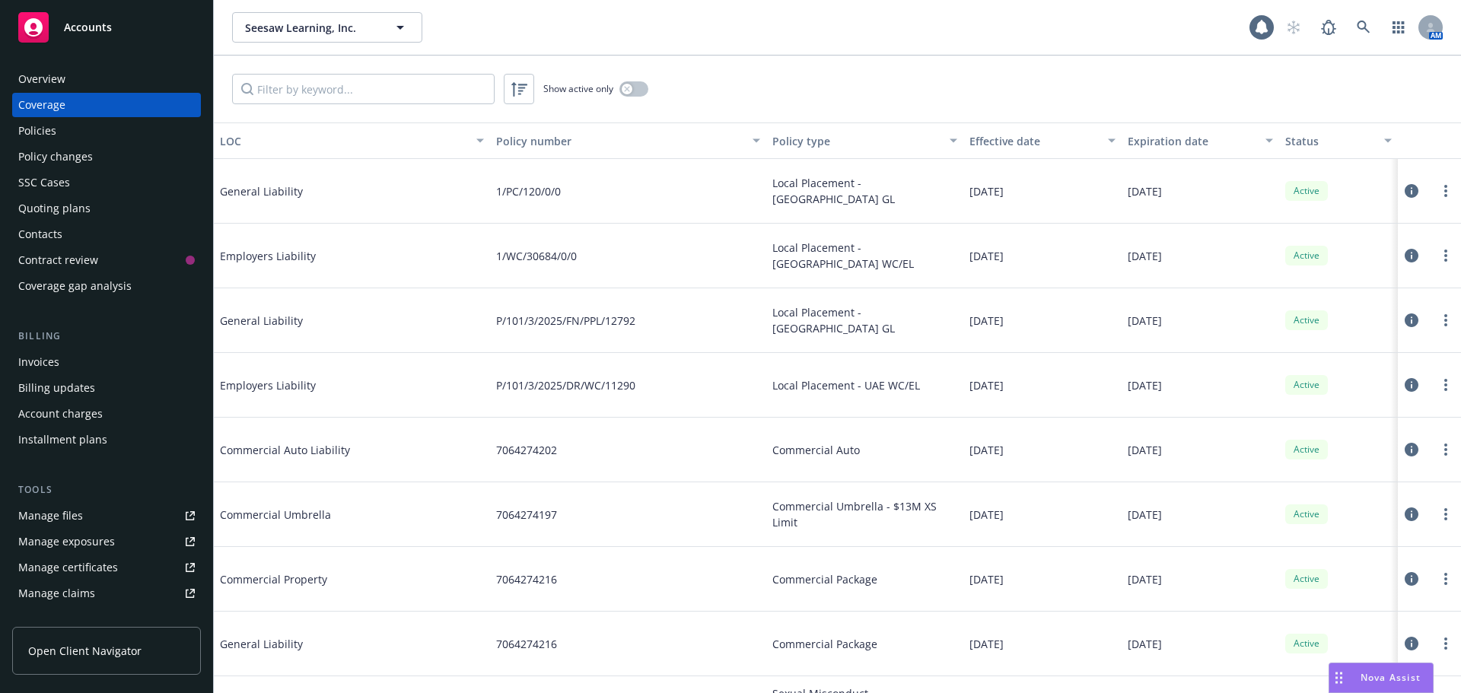
click at [51, 74] on div "Overview" at bounding box center [41, 79] width 47 height 24
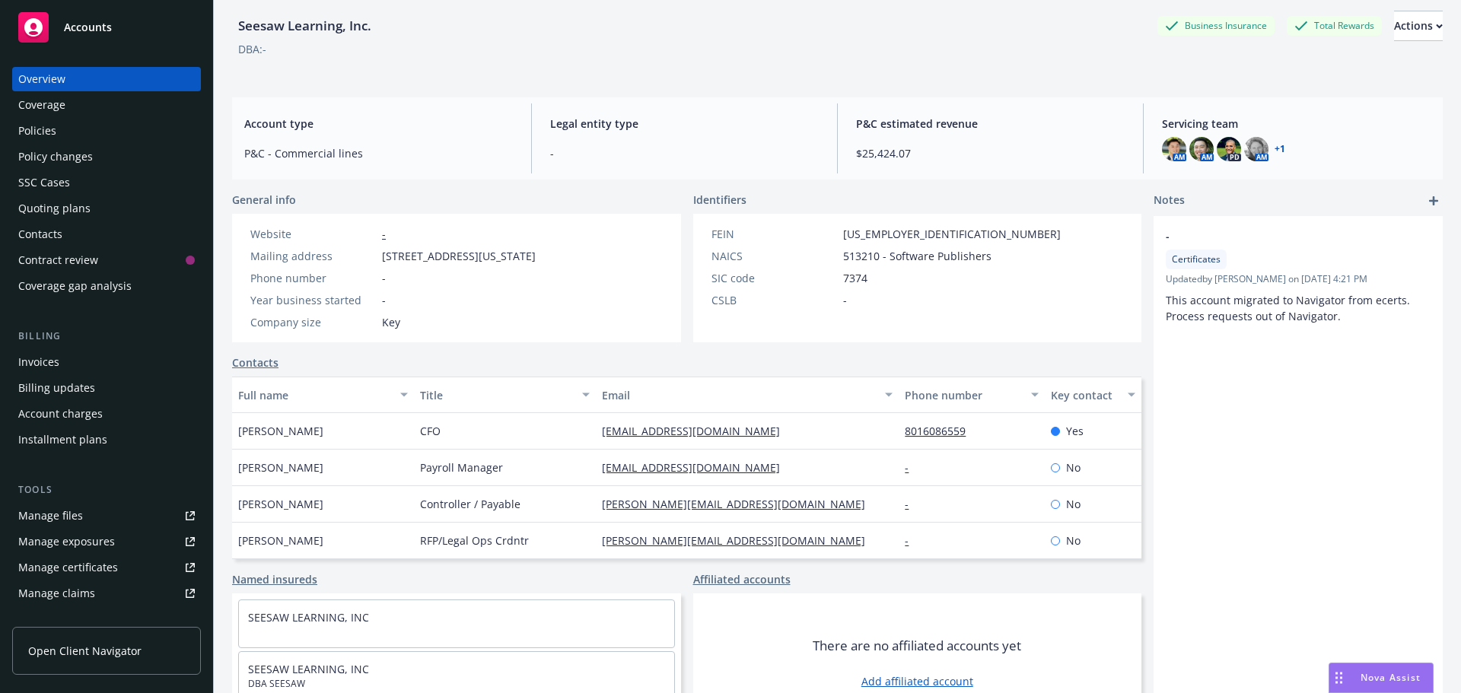
scroll to position [103, 0]
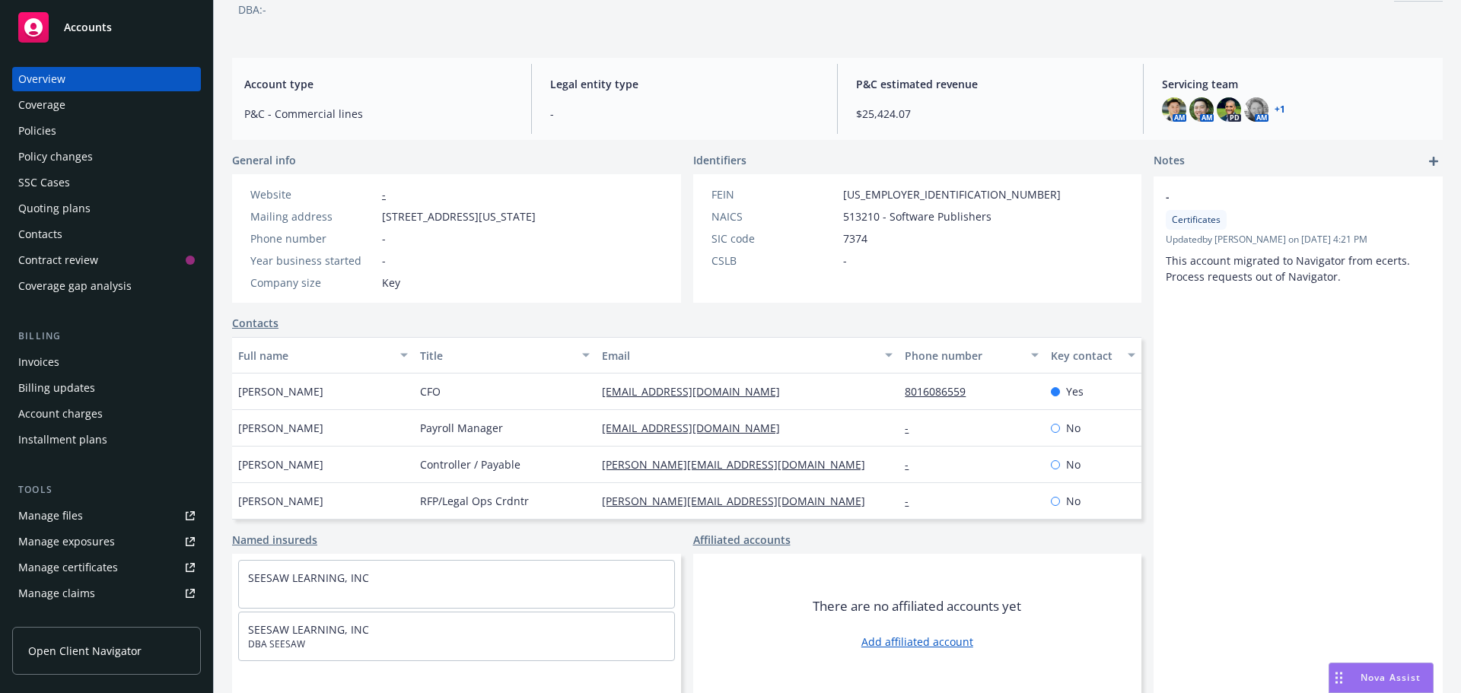
click at [56, 104] on div "Coverage" at bounding box center [41, 105] width 47 height 24
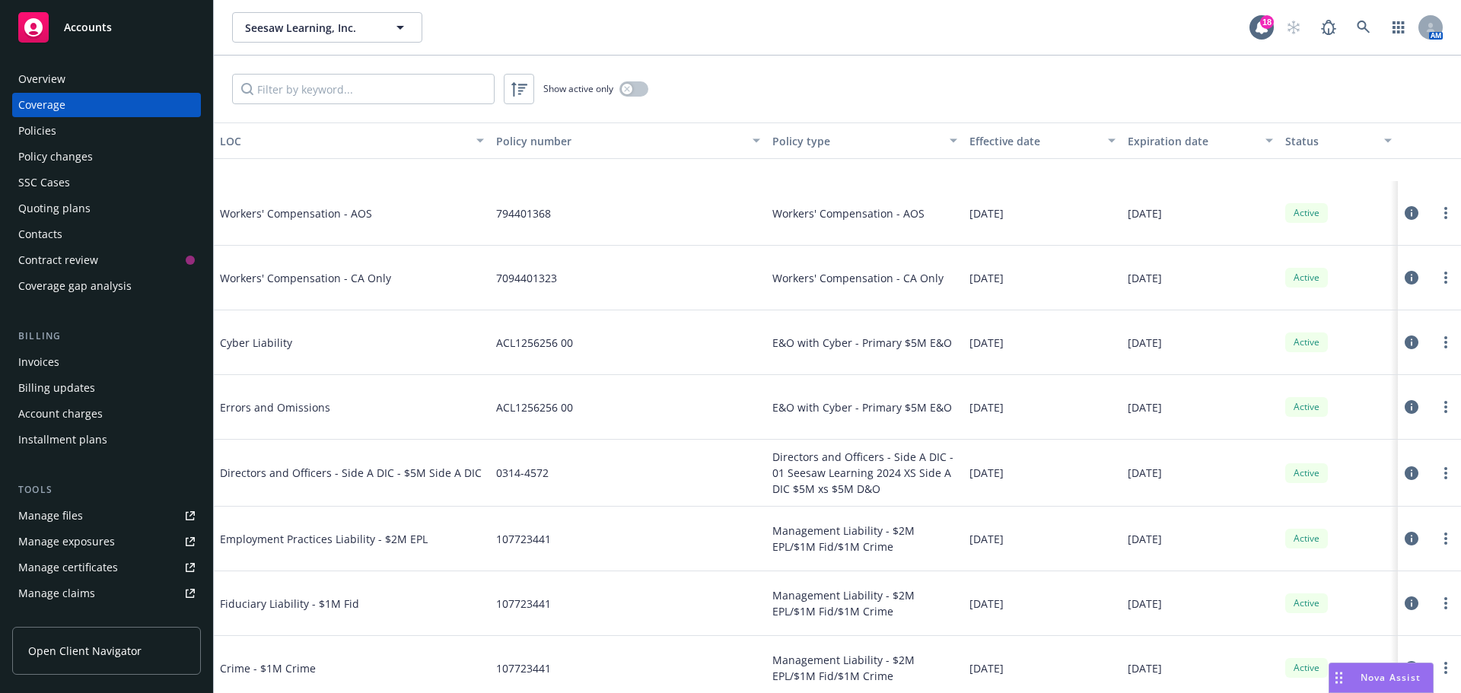
scroll to position [989, 0]
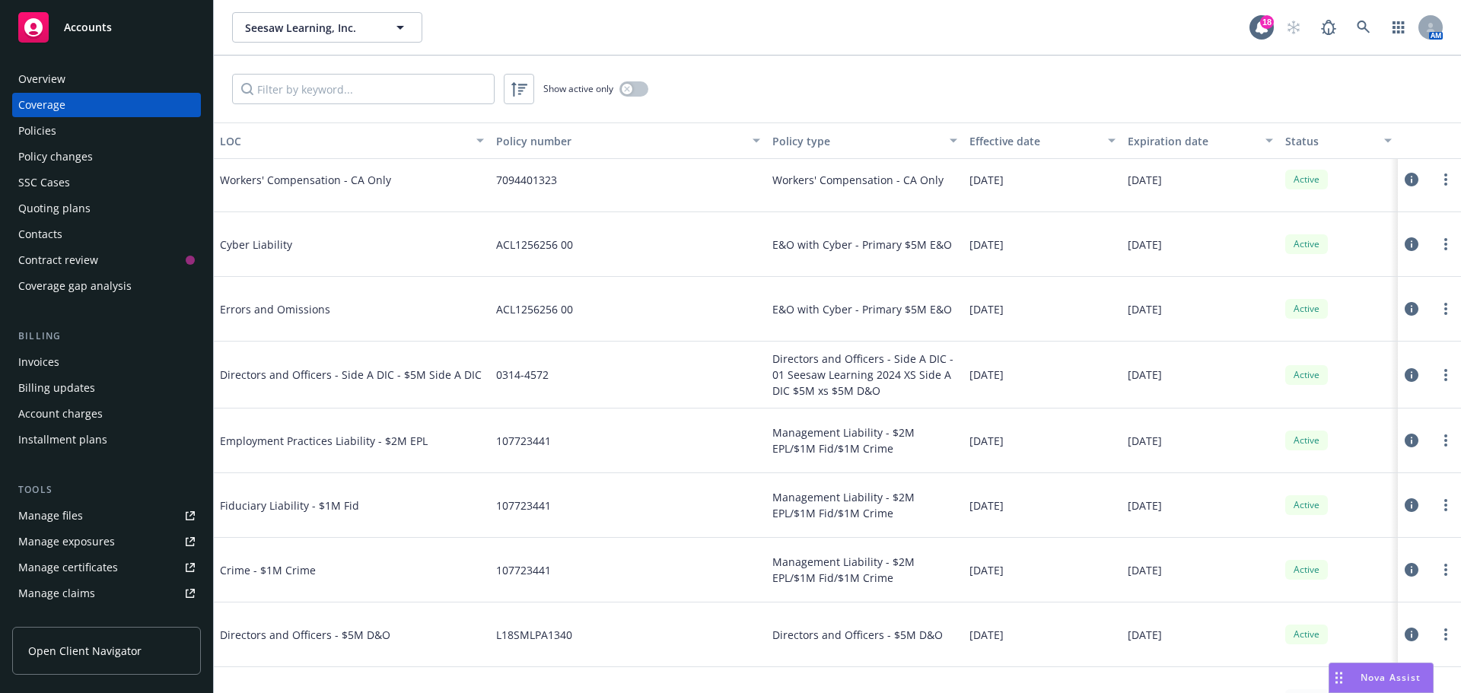
click at [1404, 375] on icon at bounding box center [1411, 375] width 14 height 14
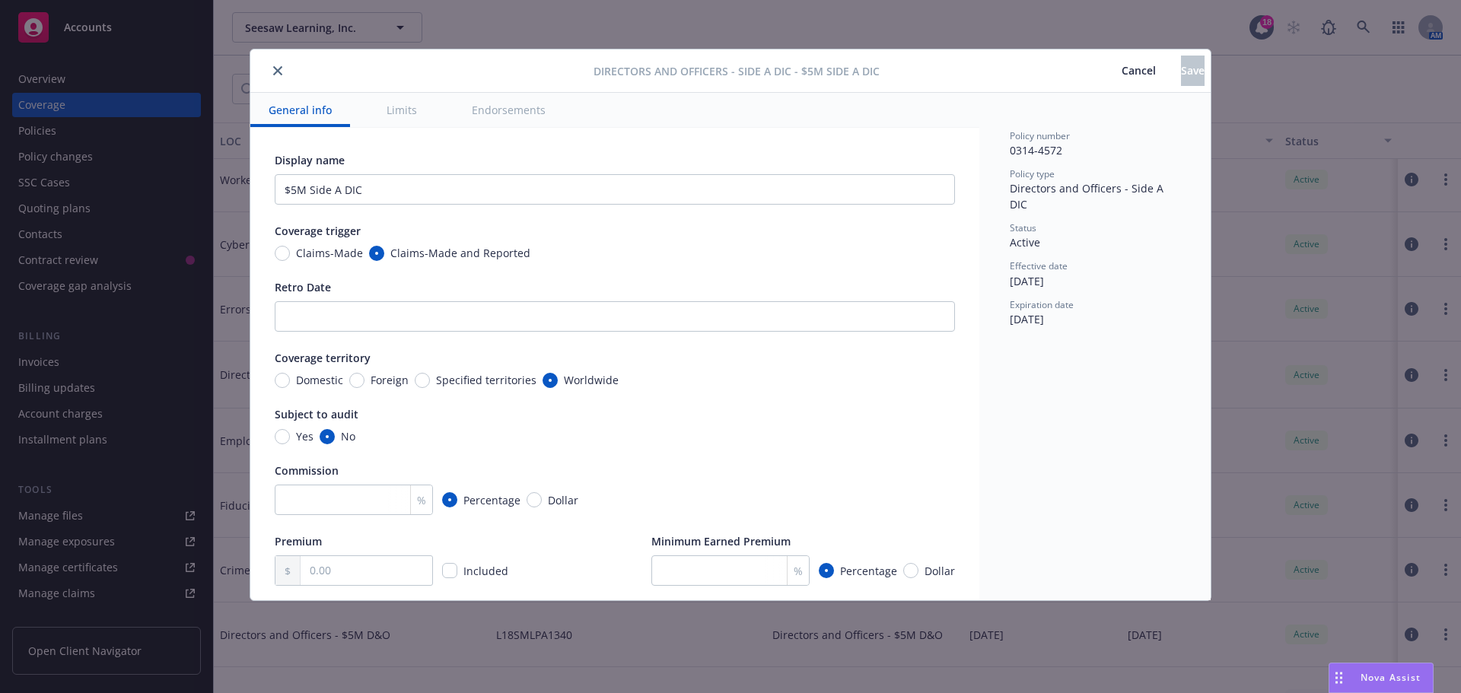
click at [1121, 73] on span "Cancel" at bounding box center [1138, 70] width 34 height 14
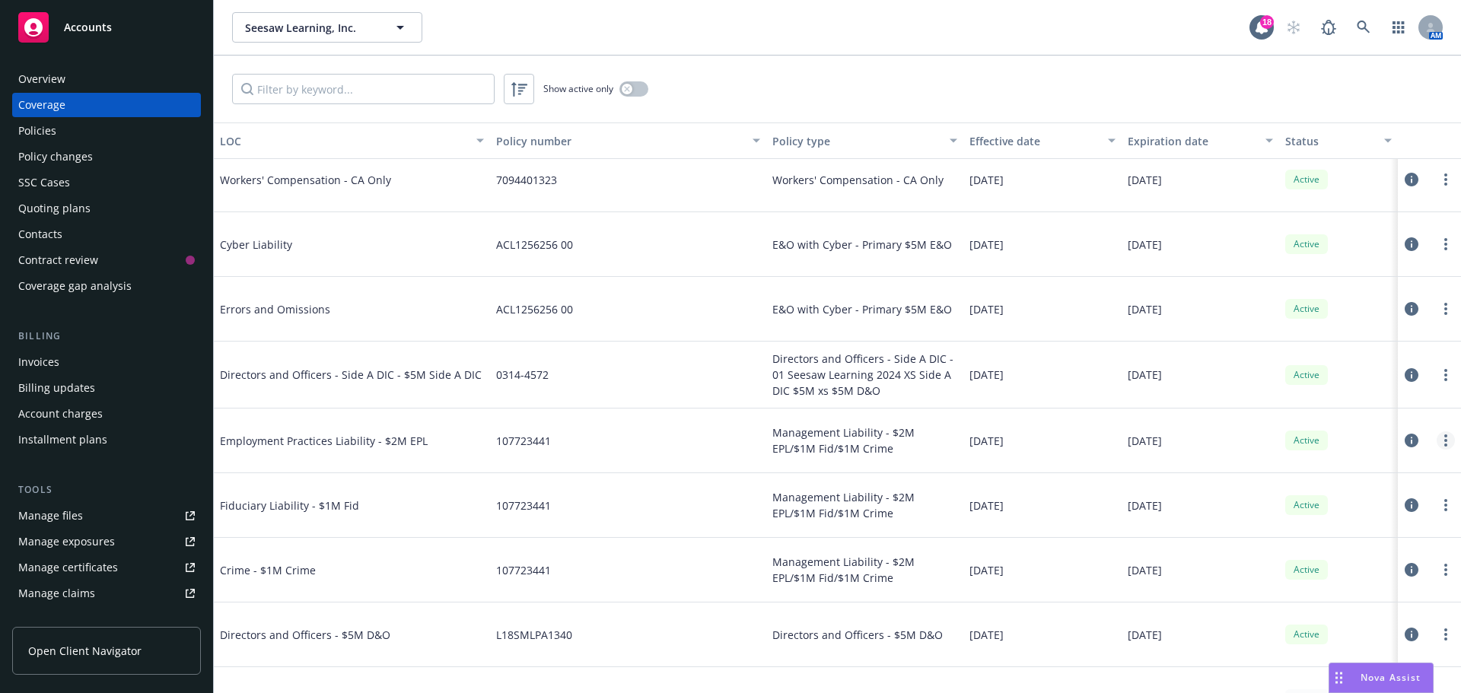
click at [1444, 438] on icon "more" at bounding box center [1445, 440] width 3 height 12
click at [1298, 532] on link "View policy" at bounding box center [1342, 532] width 200 height 30
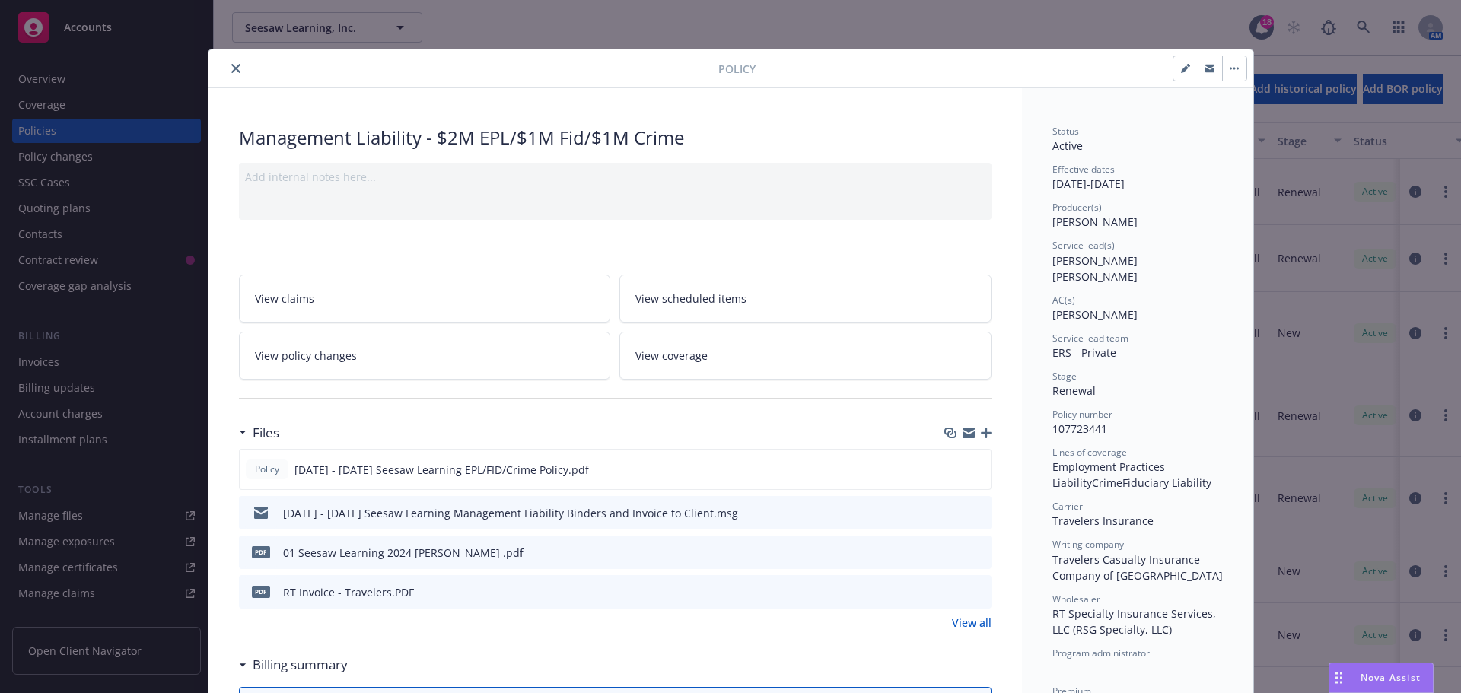
click at [234, 68] on icon "close" at bounding box center [235, 68] width 9 height 9
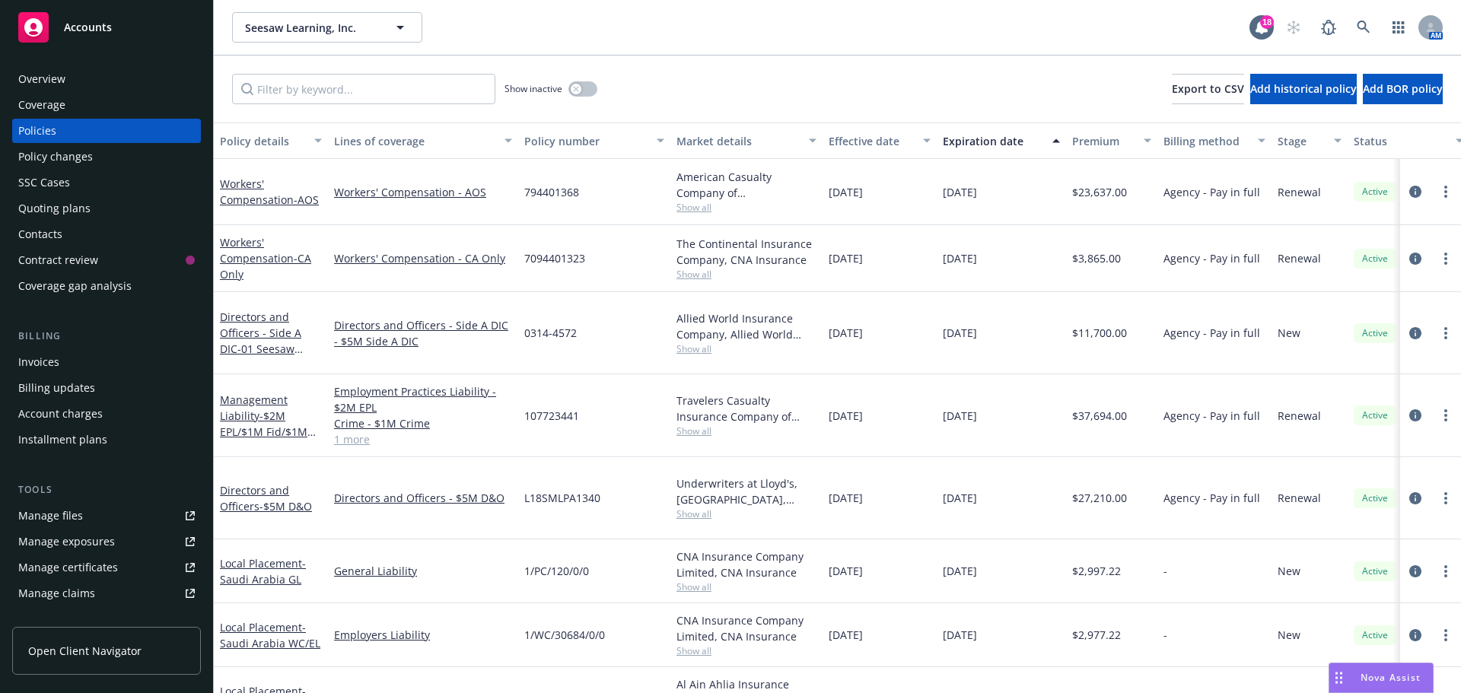
click at [46, 361] on div "Invoices" at bounding box center [38, 362] width 41 height 24
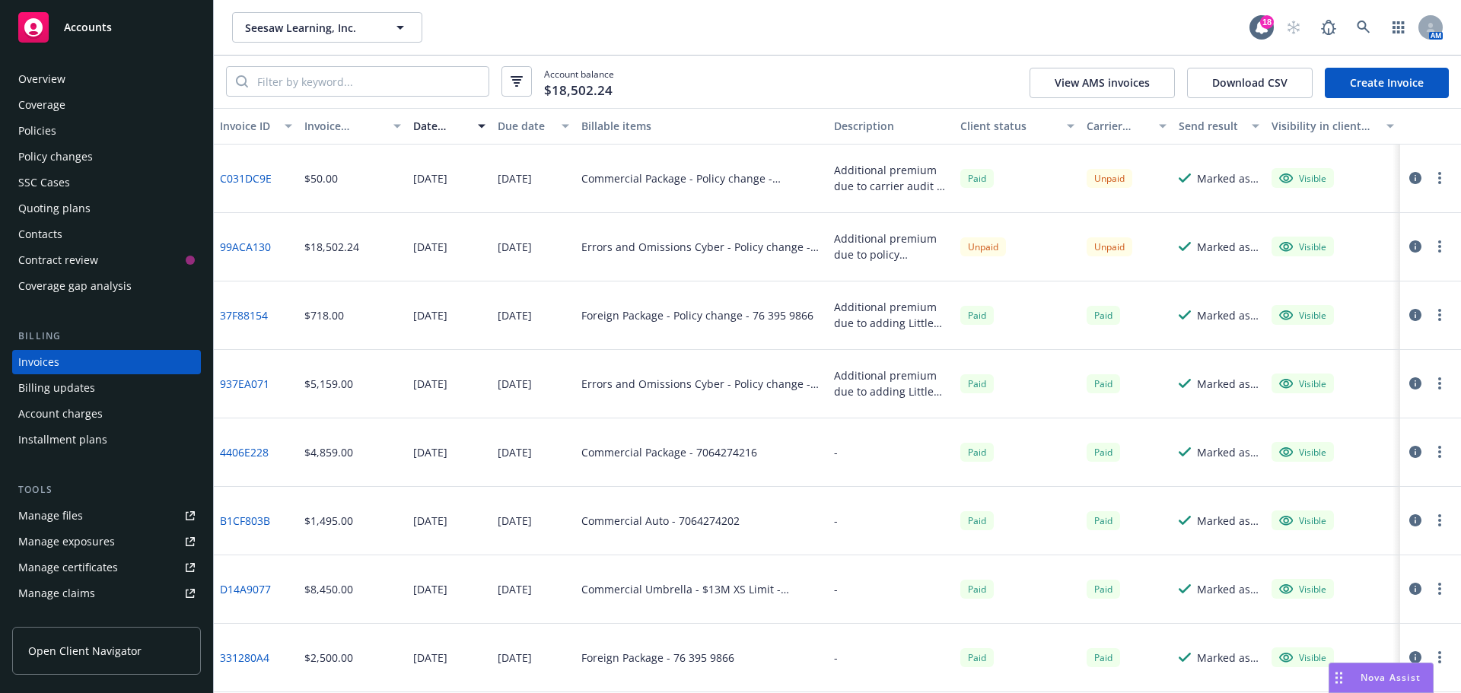
click at [44, 109] on div "Coverage" at bounding box center [41, 105] width 47 height 24
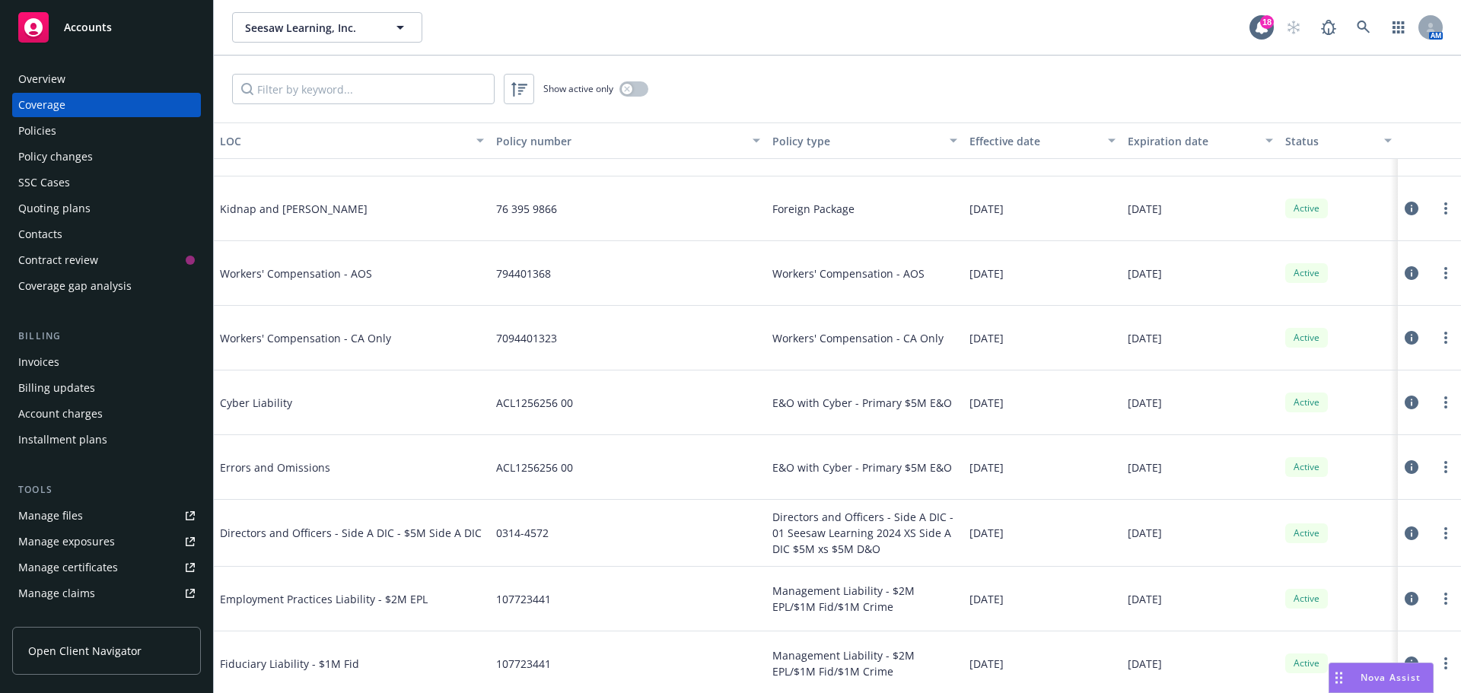
scroll to position [913, 0]
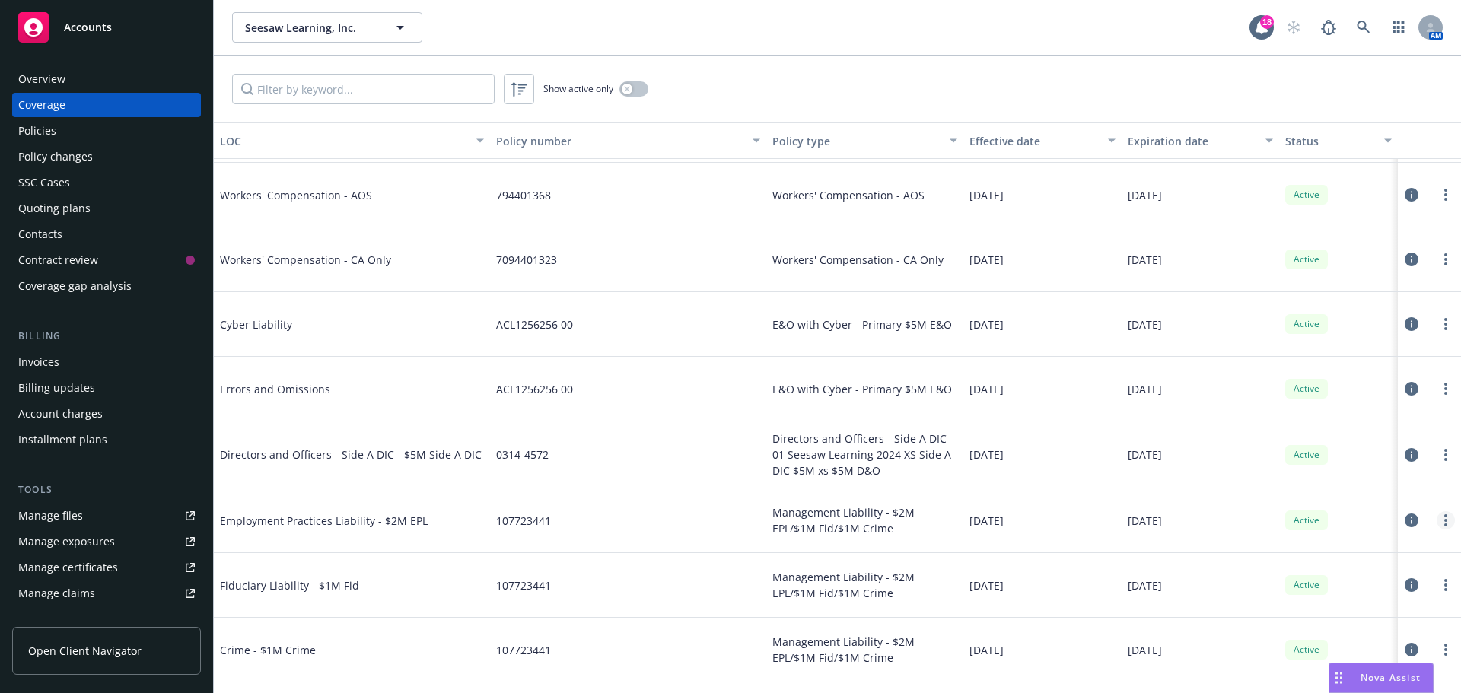
click at [1444, 518] on icon "more" at bounding box center [1445, 520] width 3 height 12
click at [1404, 518] on icon at bounding box center [1411, 520] width 14 height 14
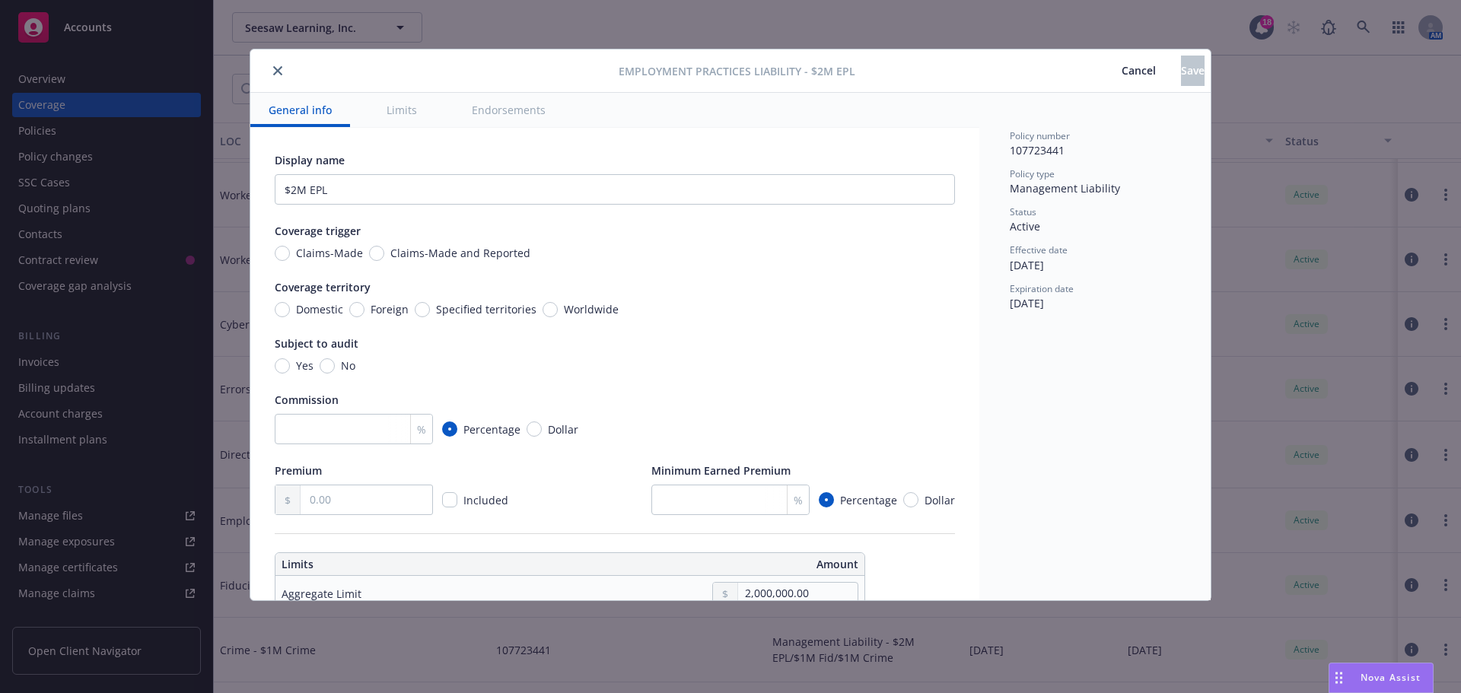
click at [277, 70] on icon "close" at bounding box center [277, 70] width 9 height 9
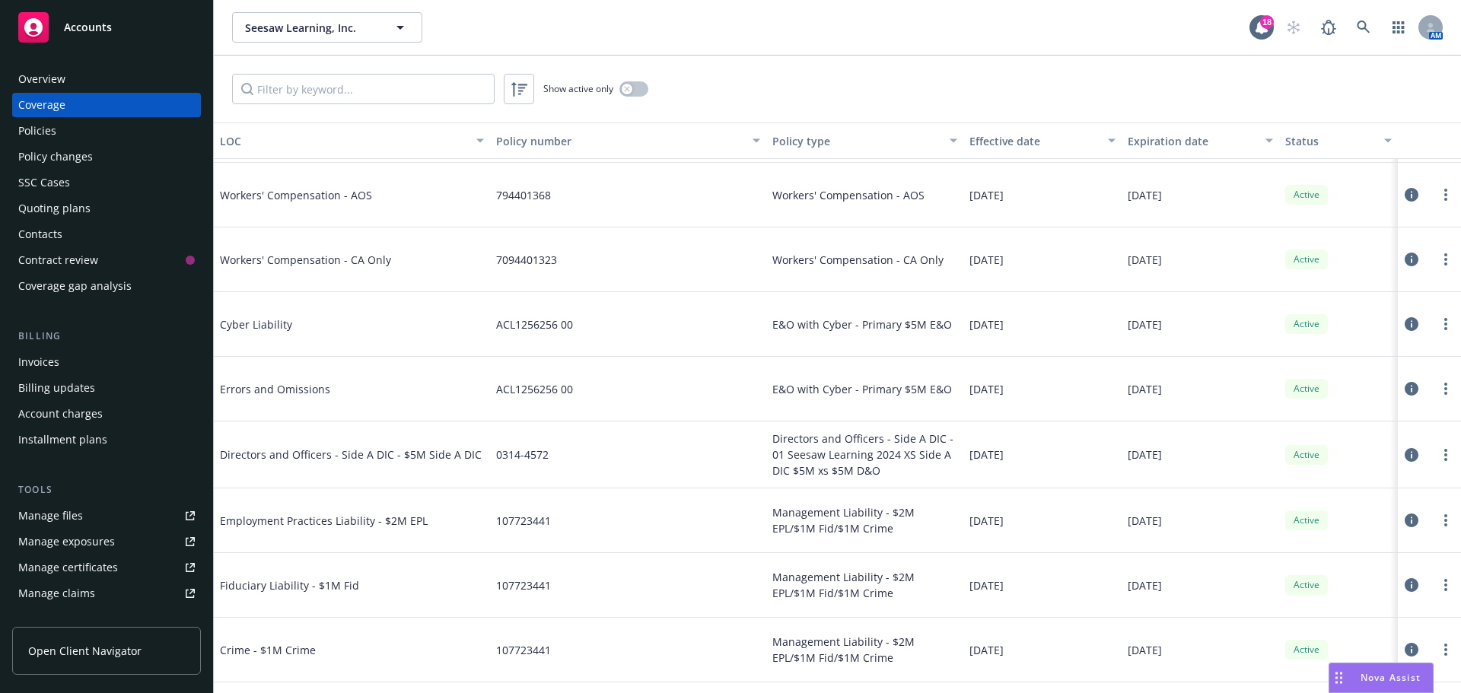
click at [44, 75] on div "Overview" at bounding box center [41, 79] width 47 height 24
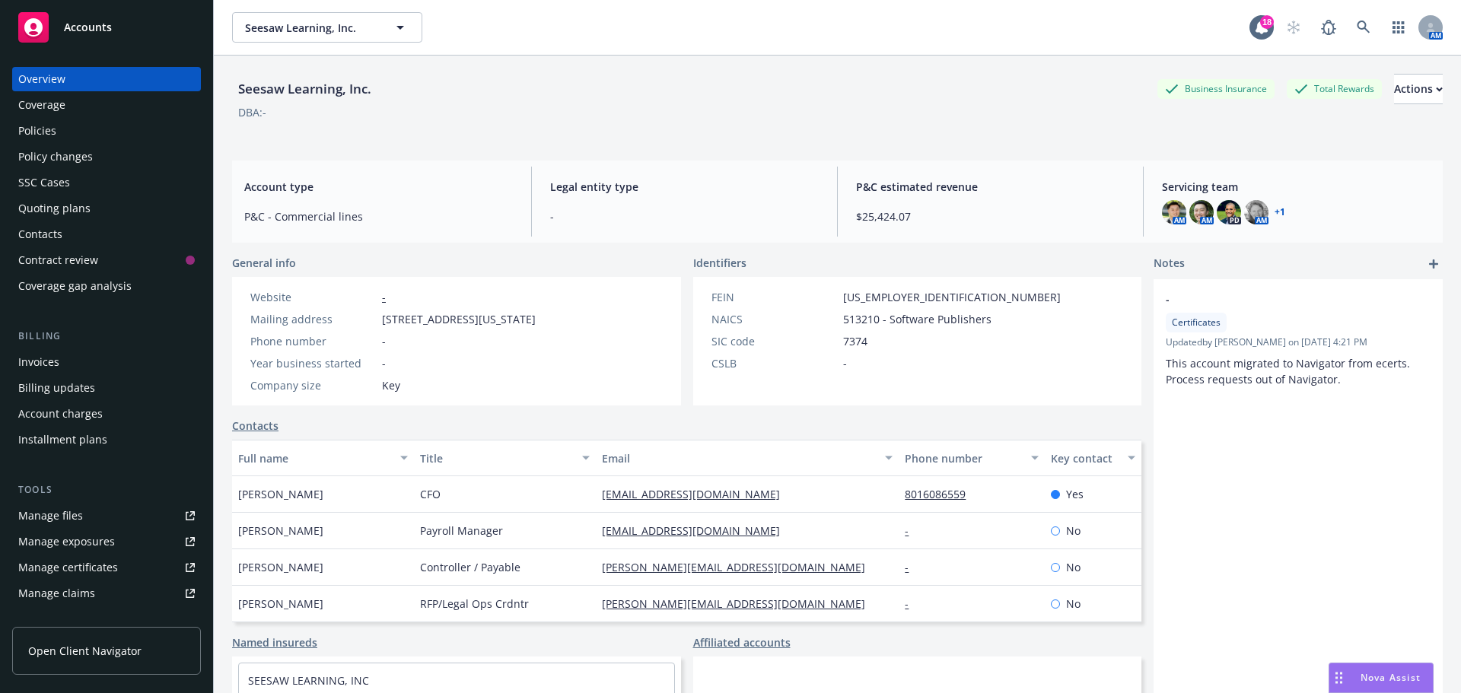
click at [33, 106] on div "Coverage" at bounding box center [41, 105] width 47 height 24
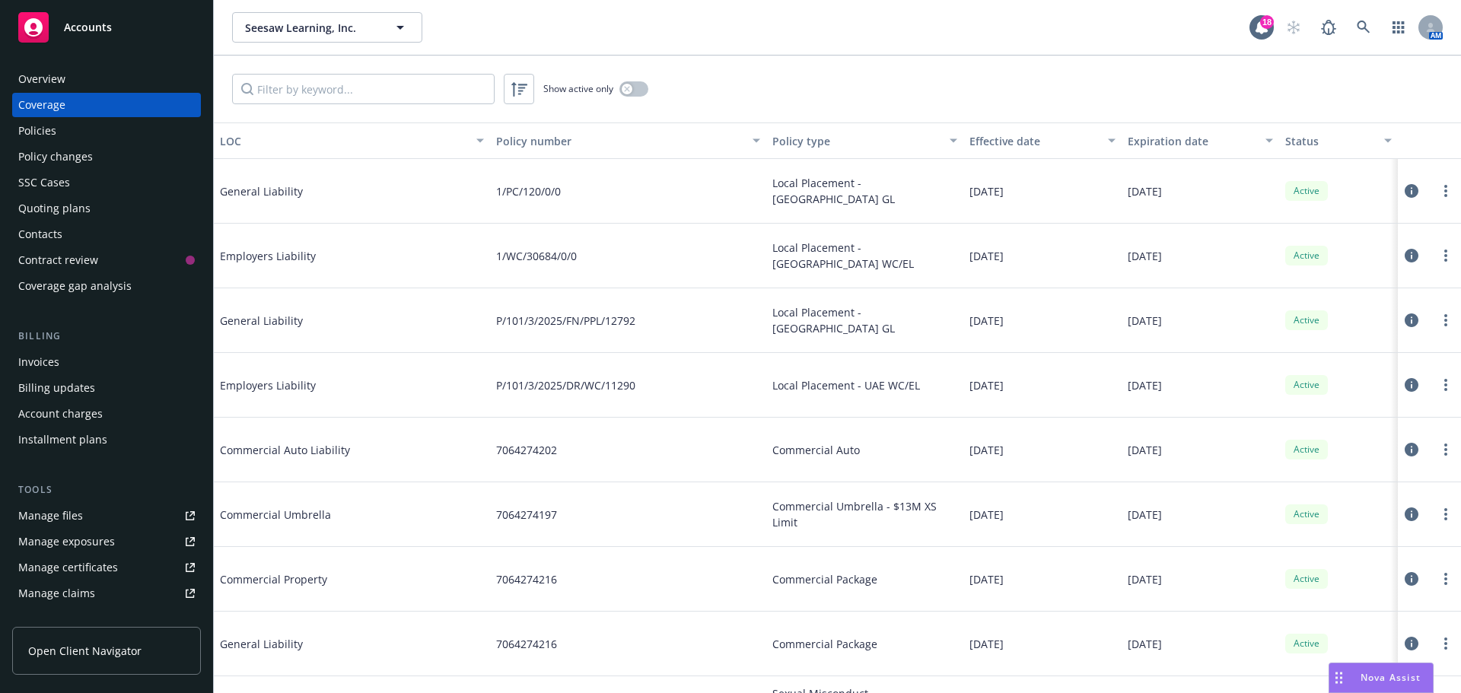
click at [29, 134] on div "Policies" at bounding box center [37, 131] width 38 height 24
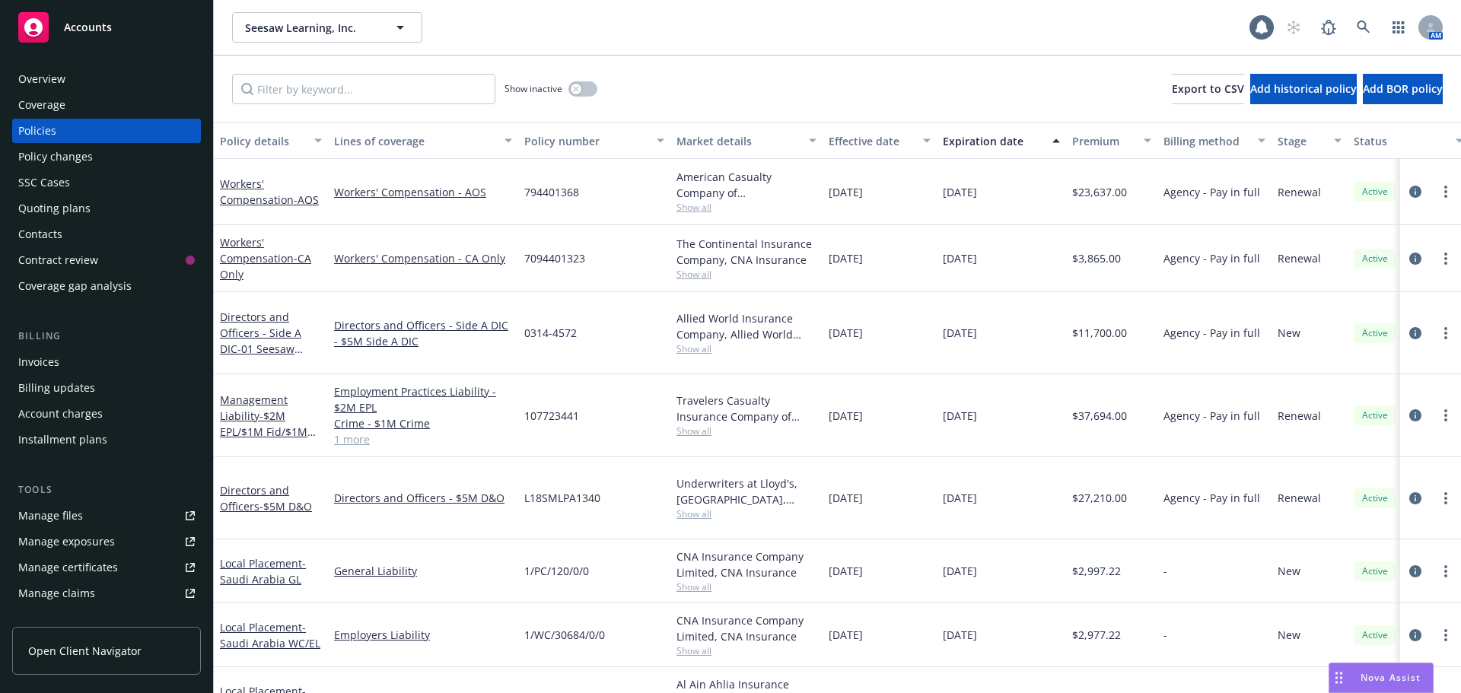
click at [41, 157] on div "Policy changes" at bounding box center [55, 157] width 75 height 24
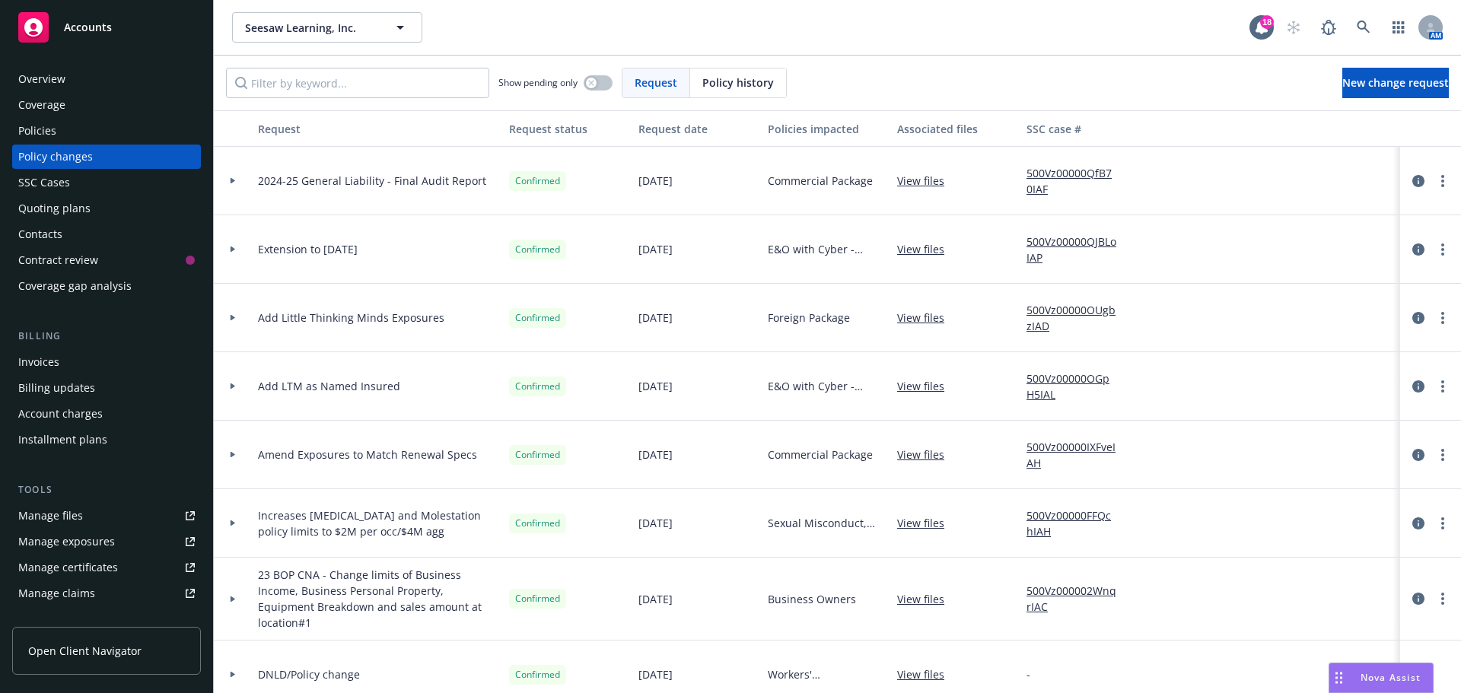
click at [46, 205] on div "Quoting plans" at bounding box center [54, 208] width 72 height 24
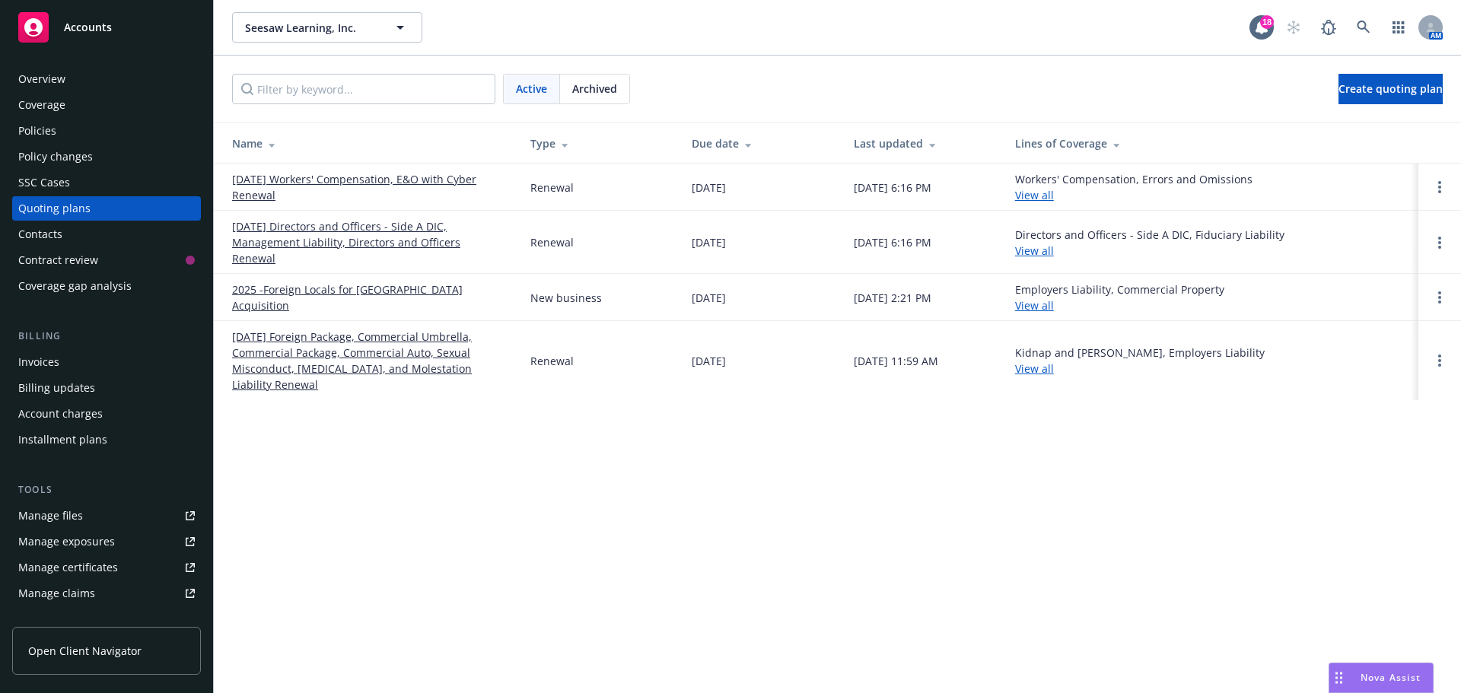
click at [583, 89] on span "Archived" at bounding box center [594, 89] width 45 height 16
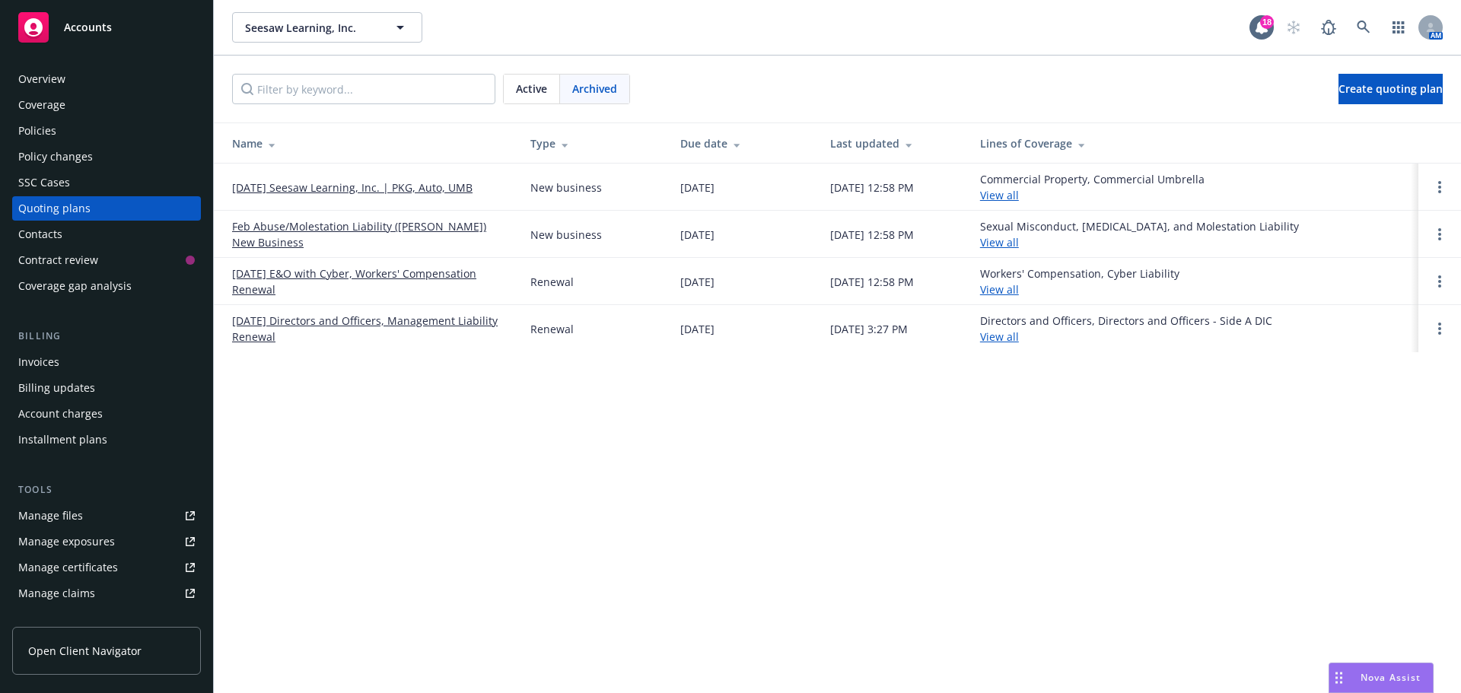
click at [536, 81] on span "Active" at bounding box center [531, 89] width 31 height 16
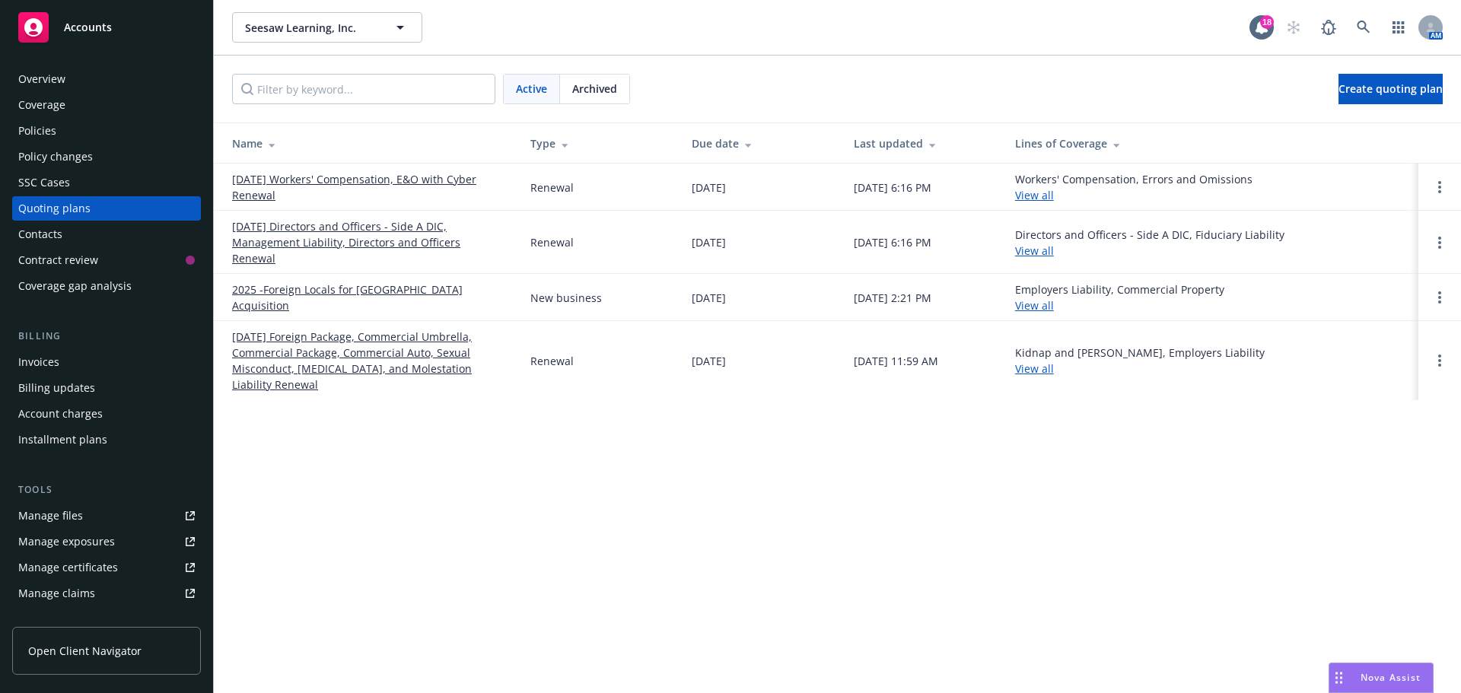
click at [41, 131] on div "Policies" at bounding box center [37, 131] width 38 height 24
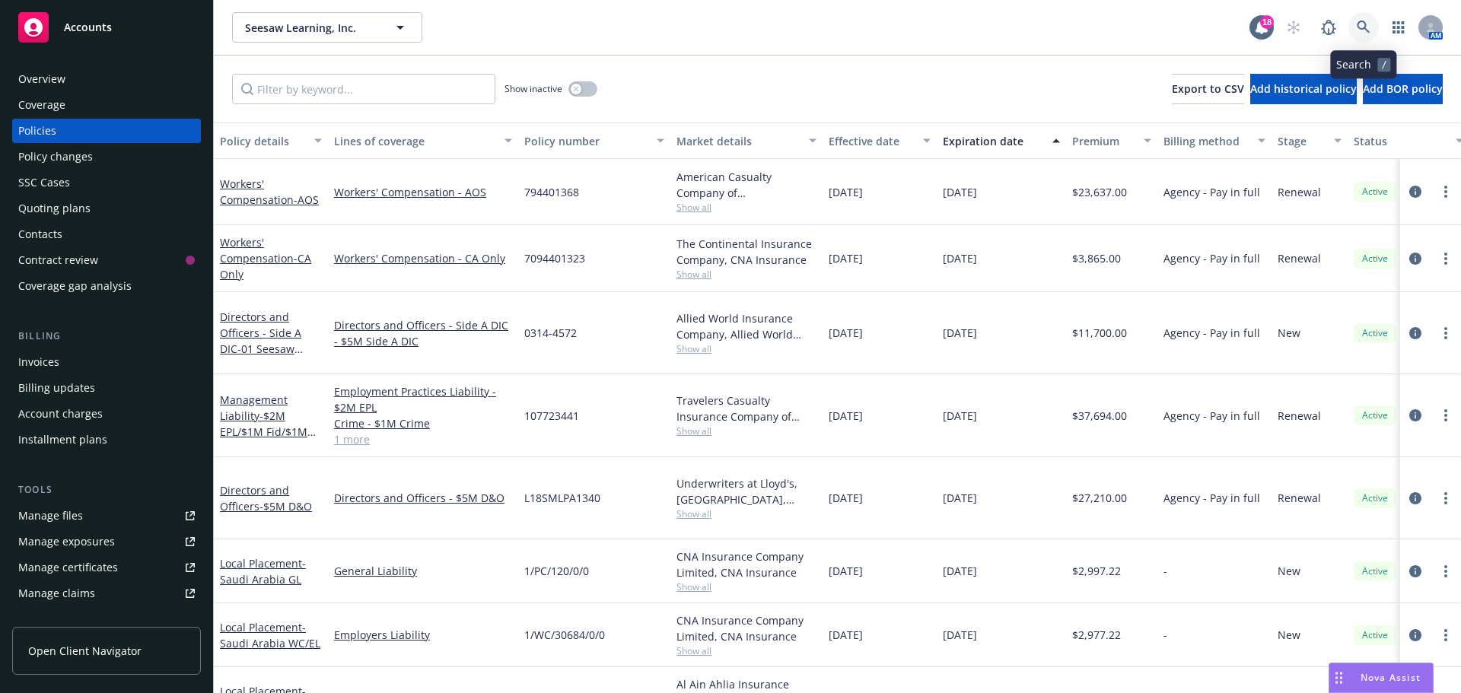
click at [1356, 27] on icon at bounding box center [1363, 28] width 14 height 14
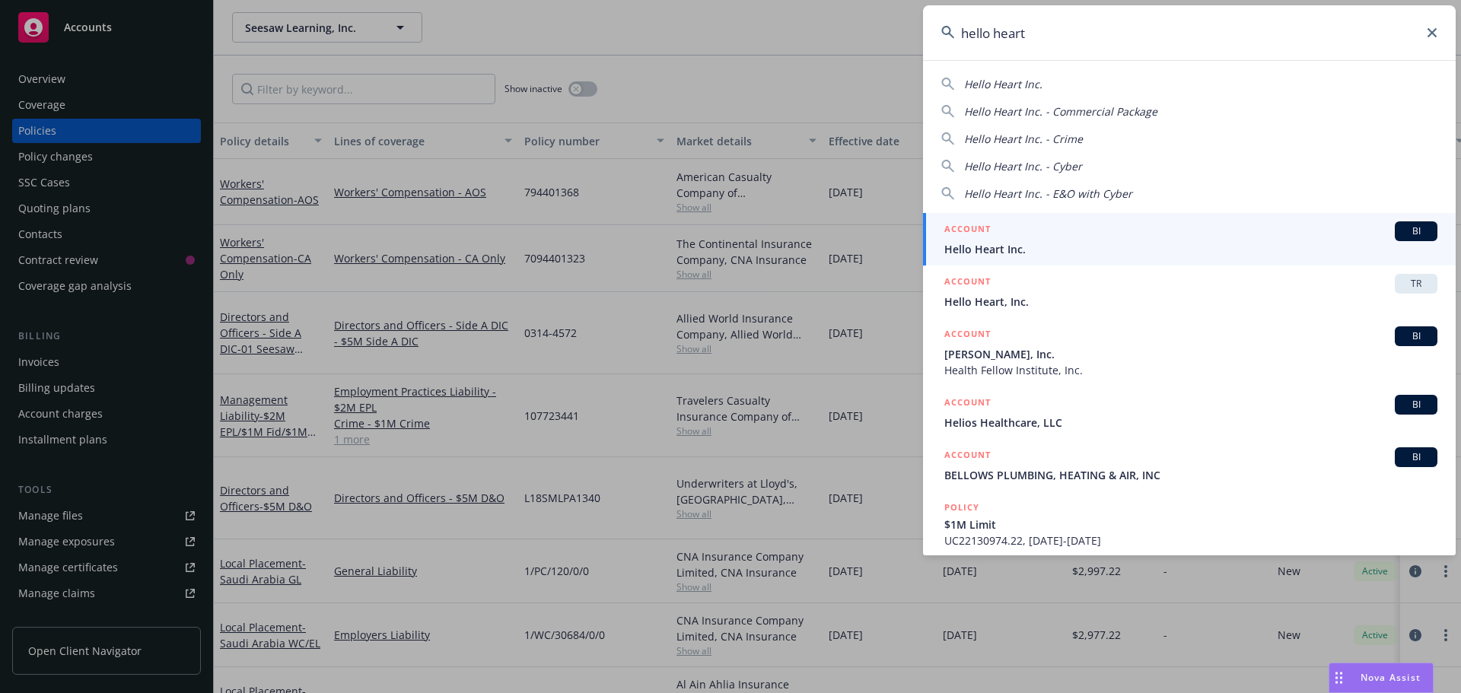
type input "hello heart"
click at [1400, 229] on span "BI" at bounding box center [1415, 231] width 30 height 14
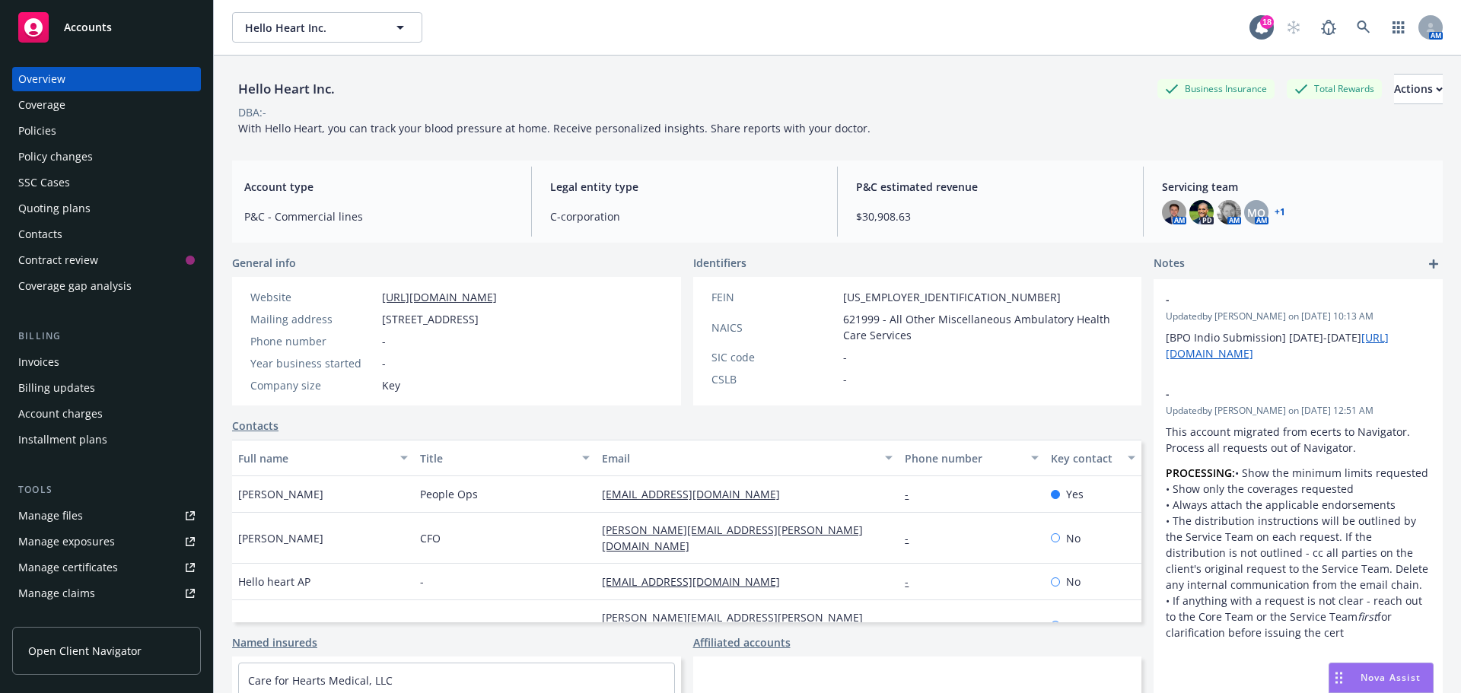
click at [30, 128] on div "Policies" at bounding box center [37, 131] width 38 height 24
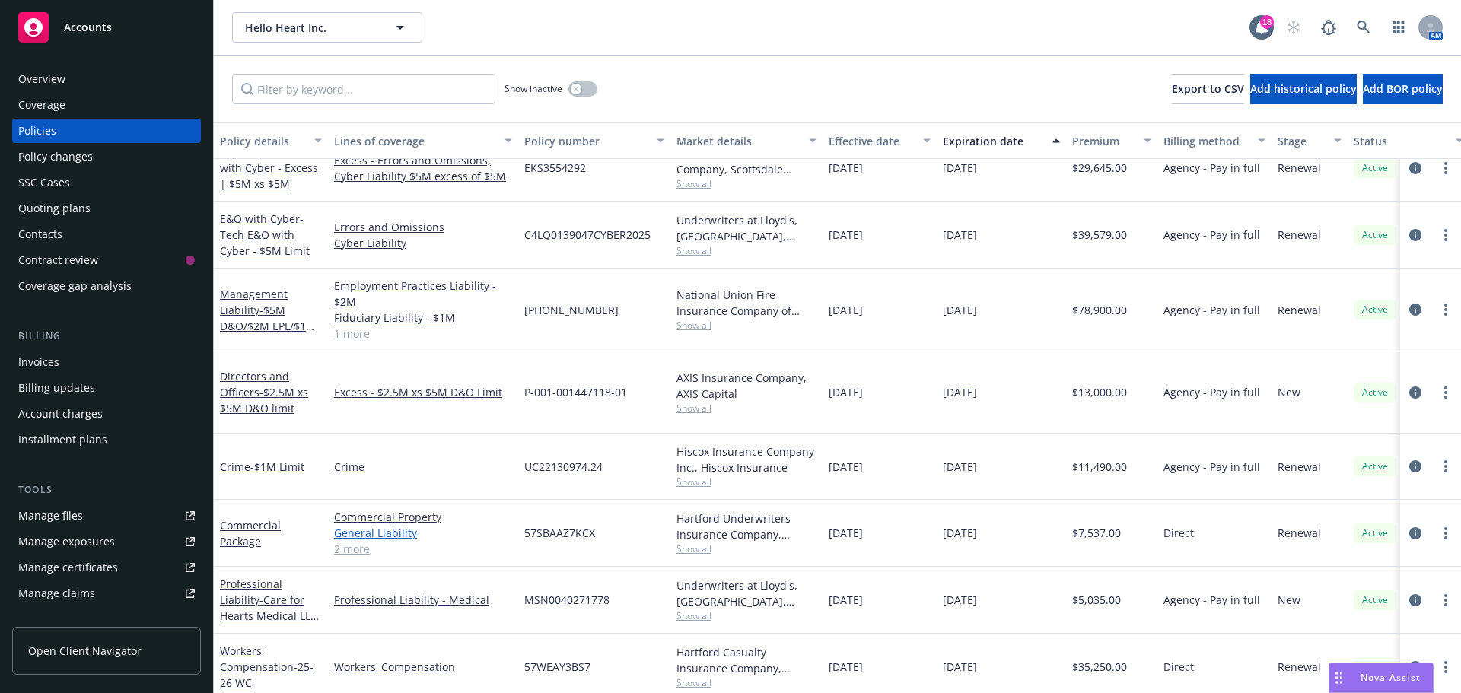
scroll to position [28, 0]
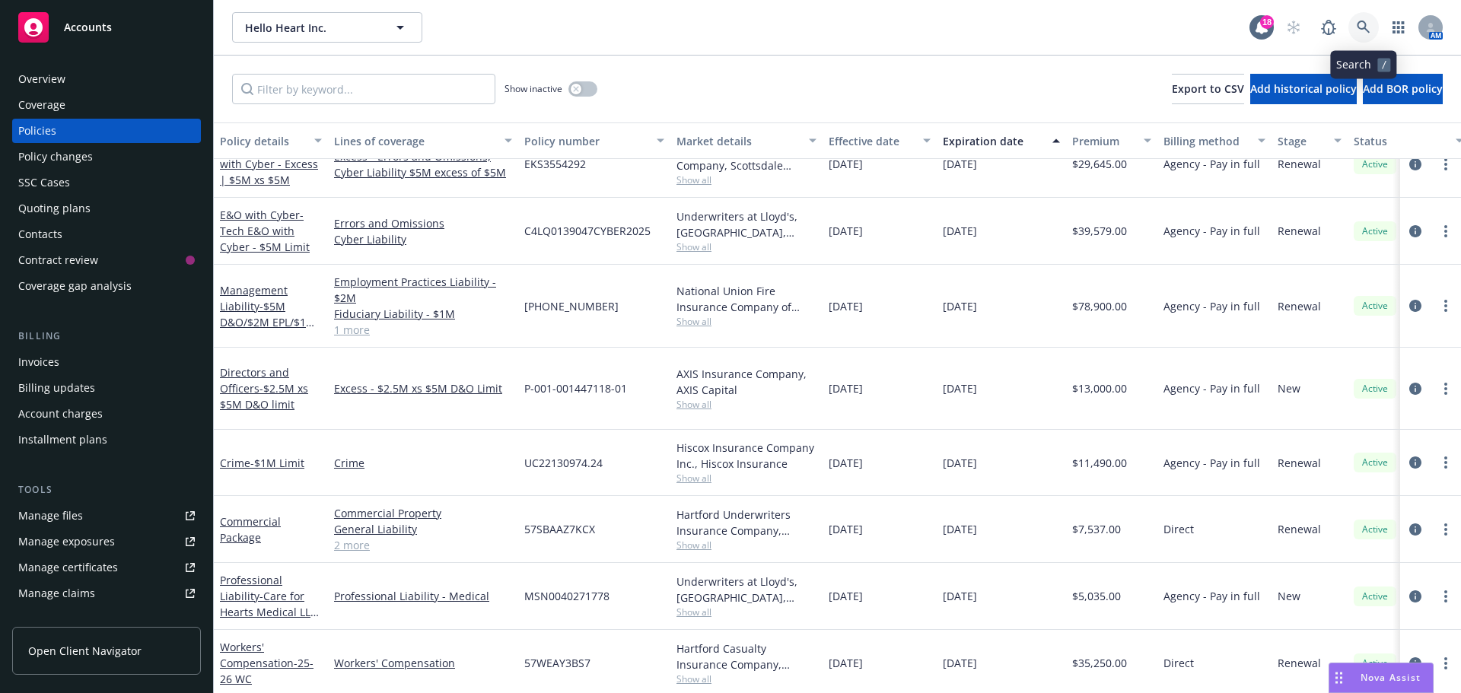
click at [1365, 21] on icon at bounding box center [1363, 28] width 14 height 14
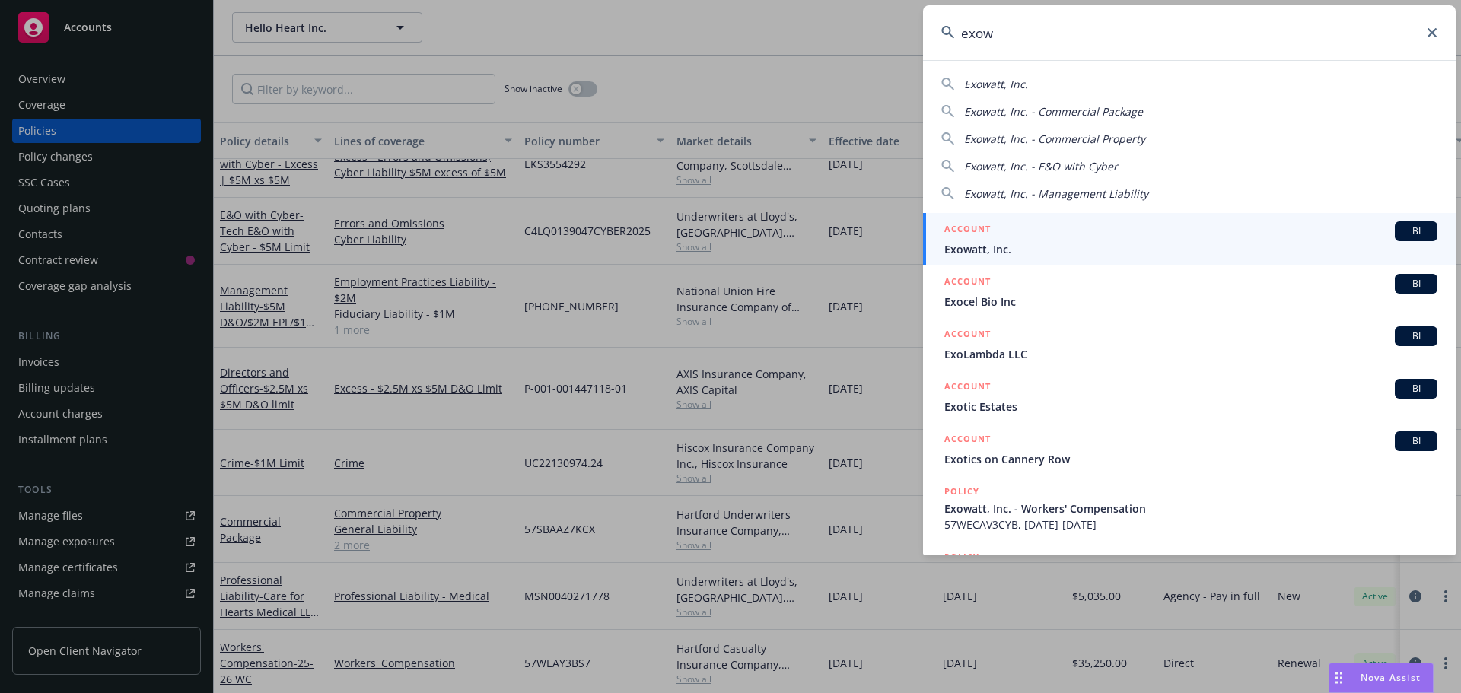
type input "exow"
click at [1400, 232] on span "BI" at bounding box center [1415, 231] width 30 height 14
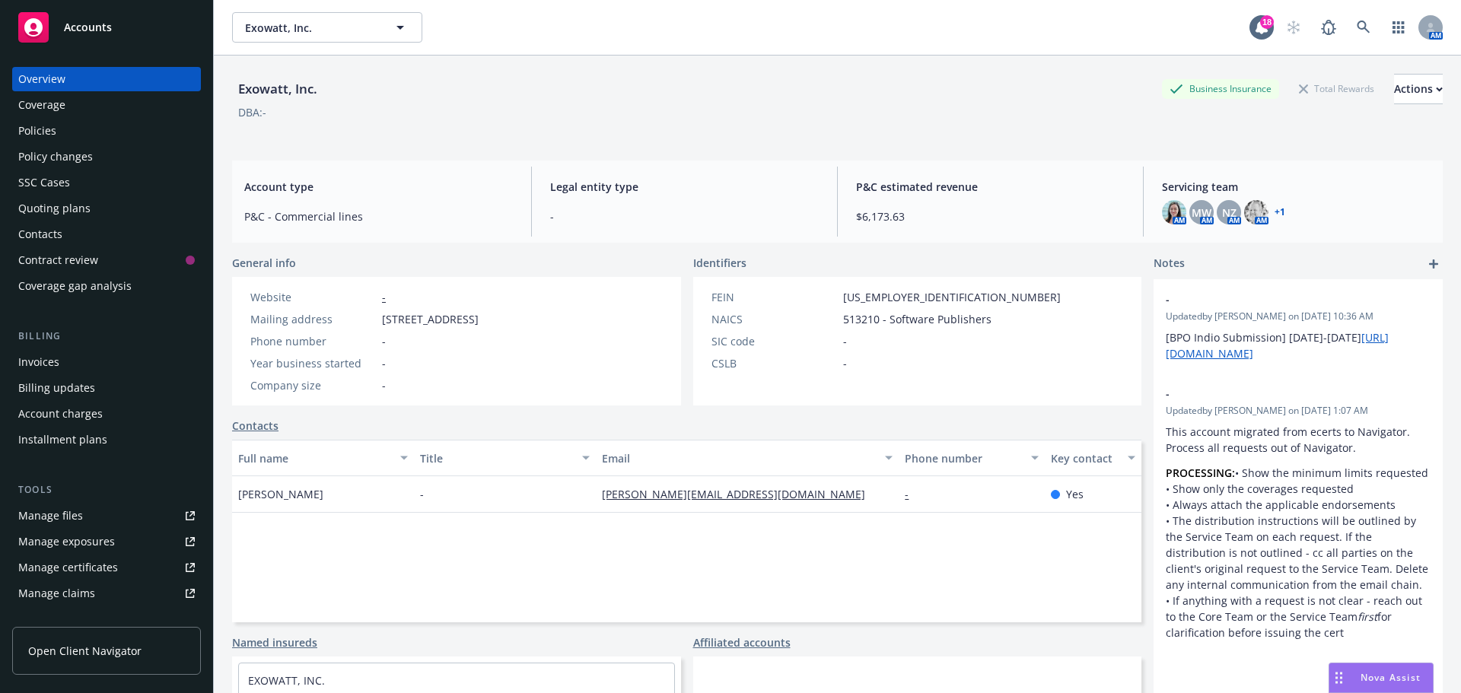
click at [57, 128] on div "Policies" at bounding box center [106, 131] width 176 height 24
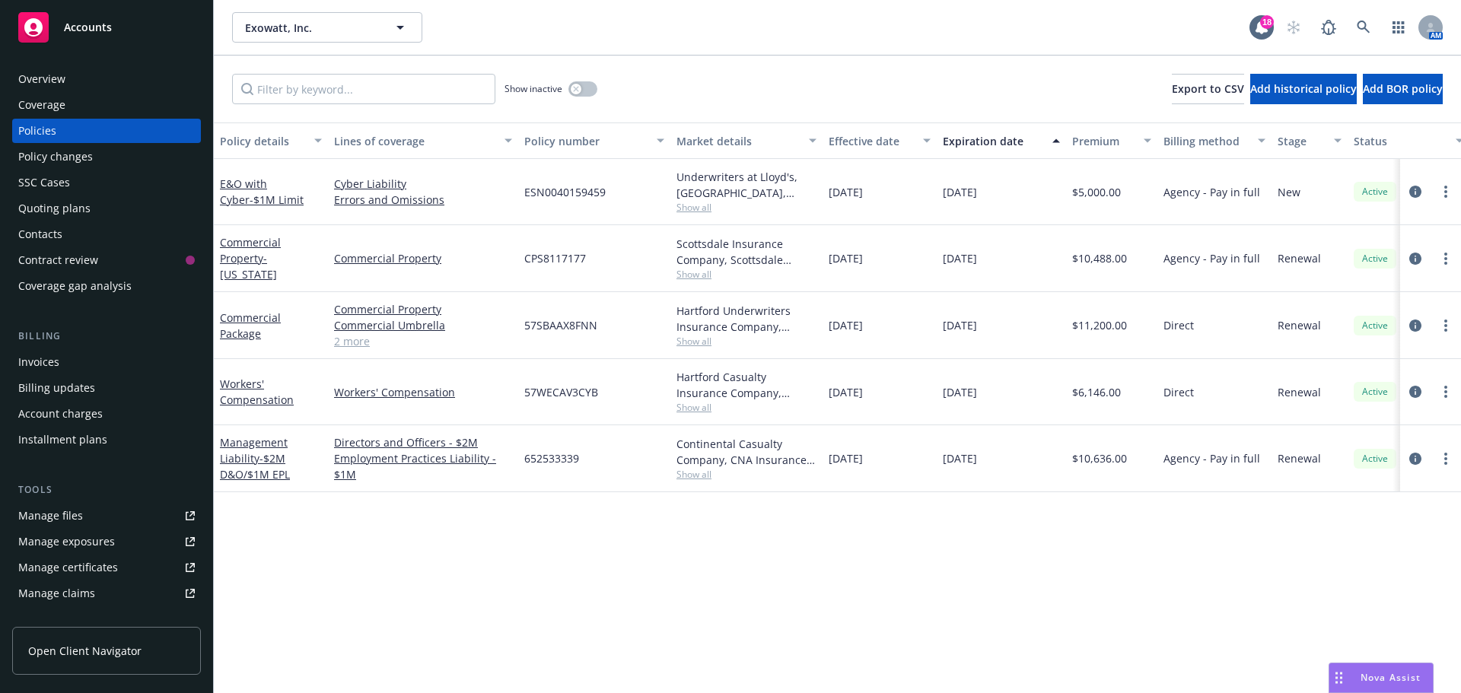
click at [34, 75] on div "Overview" at bounding box center [41, 79] width 47 height 24
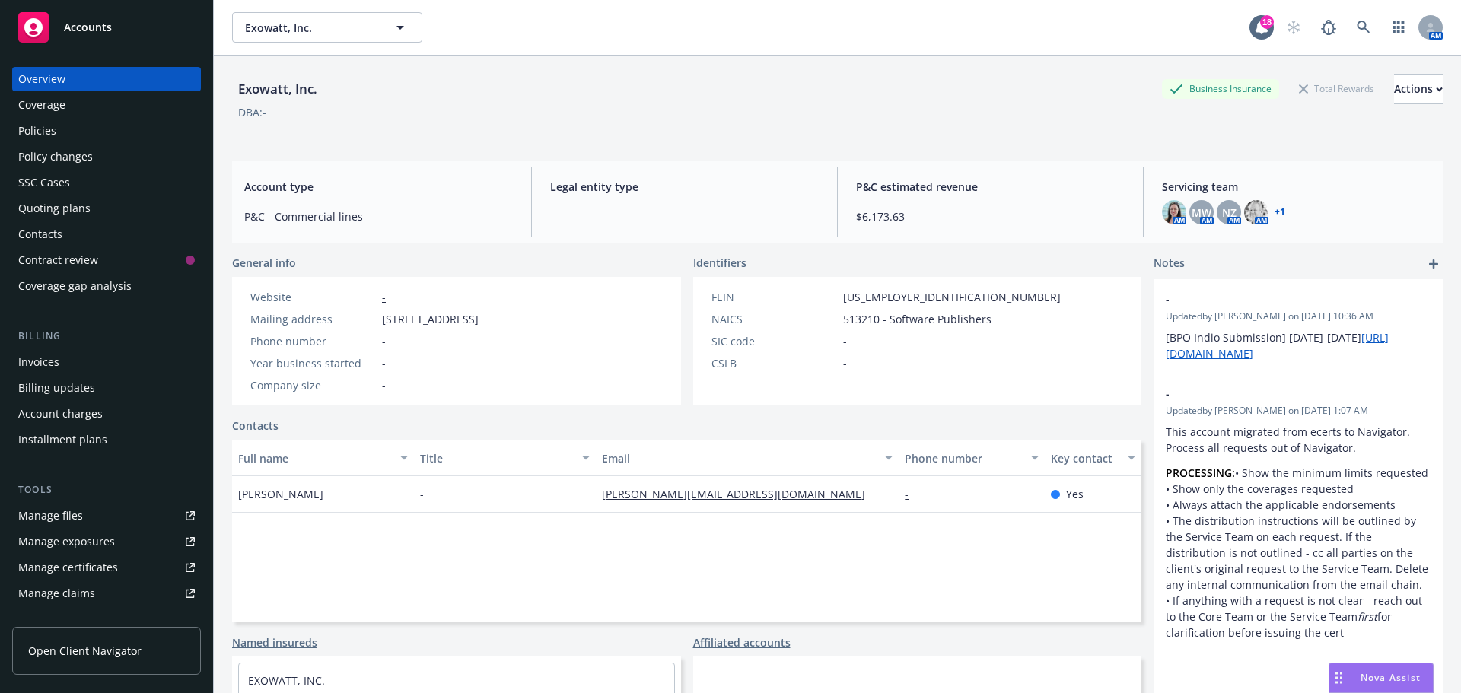
click at [1274, 211] on link "+ 1" at bounding box center [1279, 212] width 11 height 9
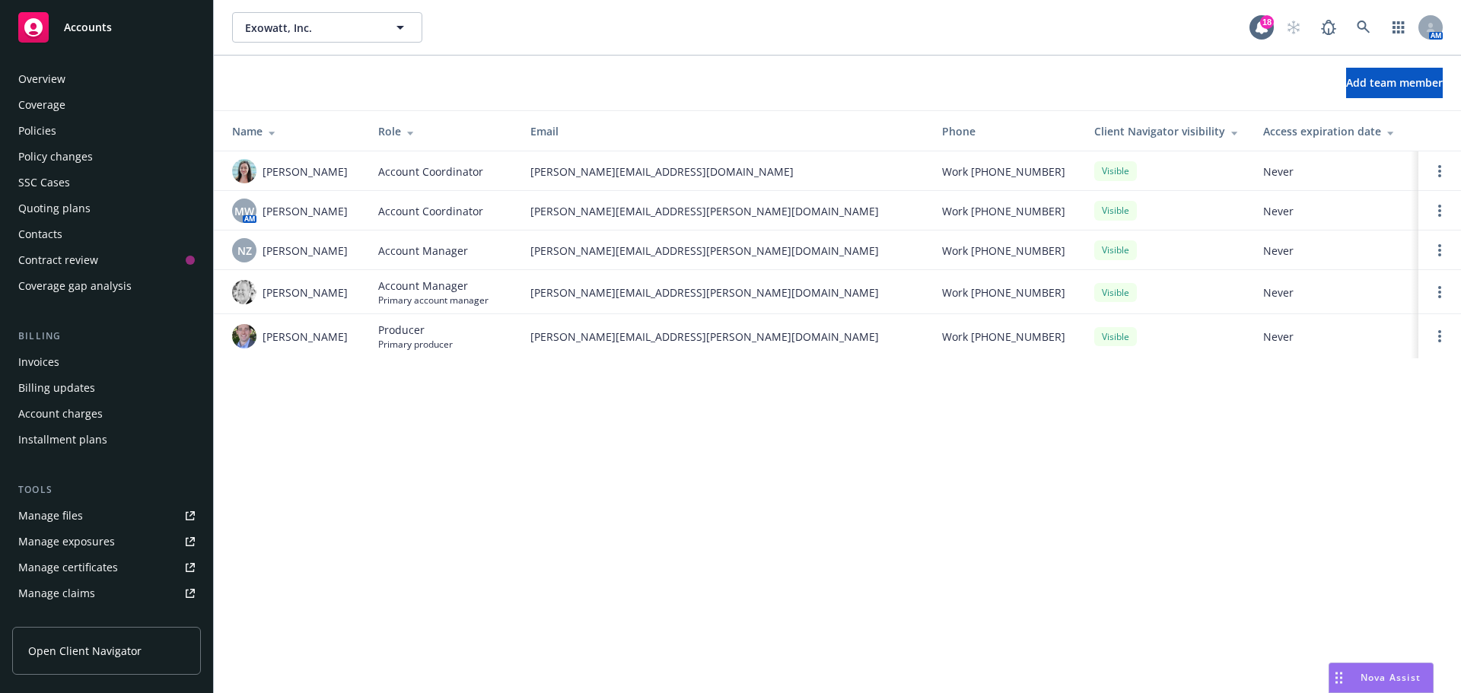
click at [43, 126] on div "Policies" at bounding box center [37, 131] width 38 height 24
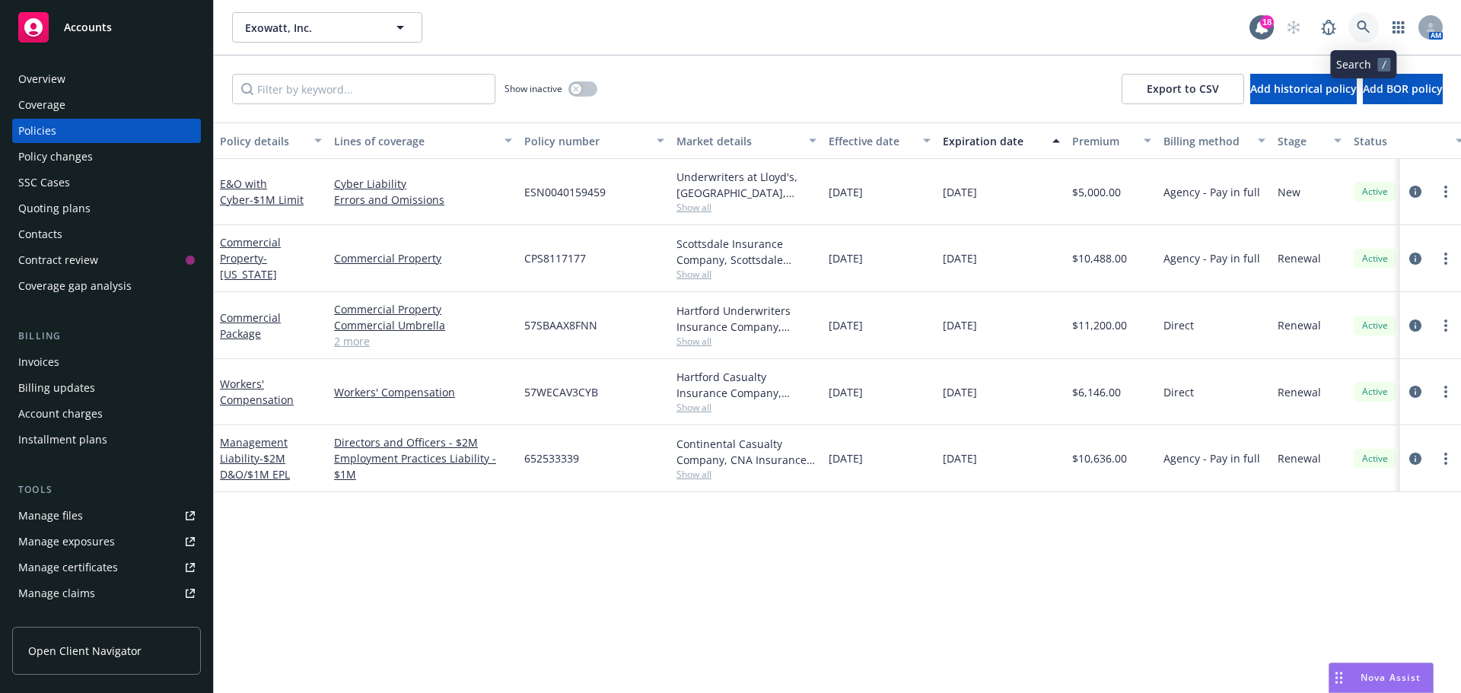
click at [1363, 25] on icon at bounding box center [1363, 28] width 14 height 14
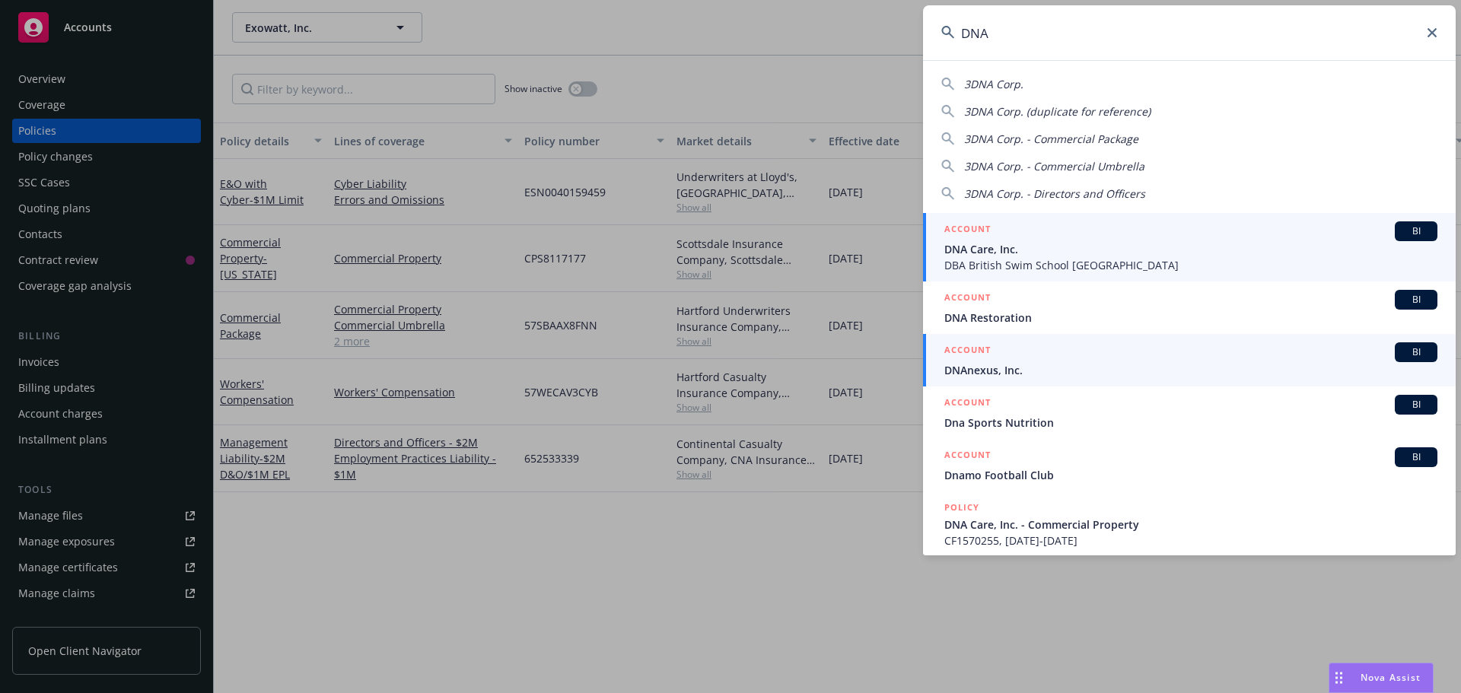
type input "DNA"
click at [1400, 351] on span "BI" at bounding box center [1415, 352] width 30 height 14
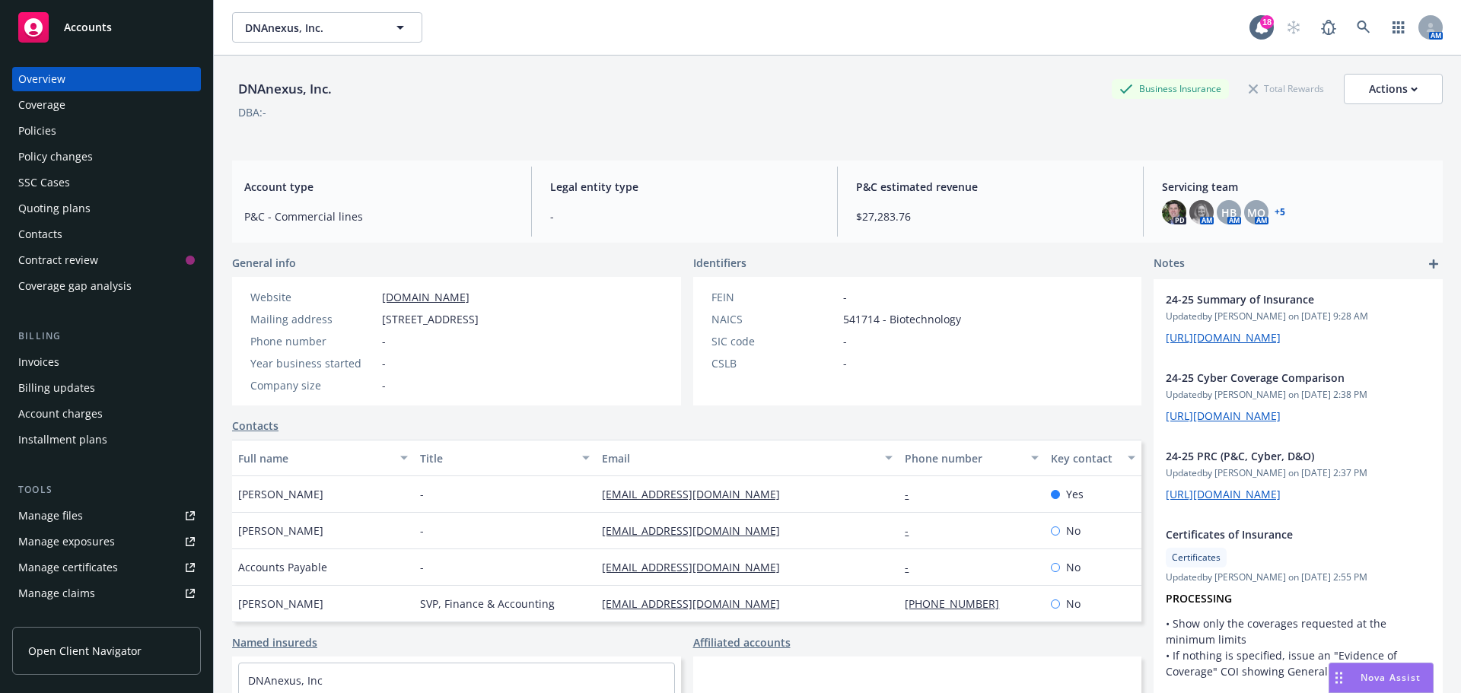
click at [1274, 210] on link "+ 5" at bounding box center [1279, 212] width 11 height 9
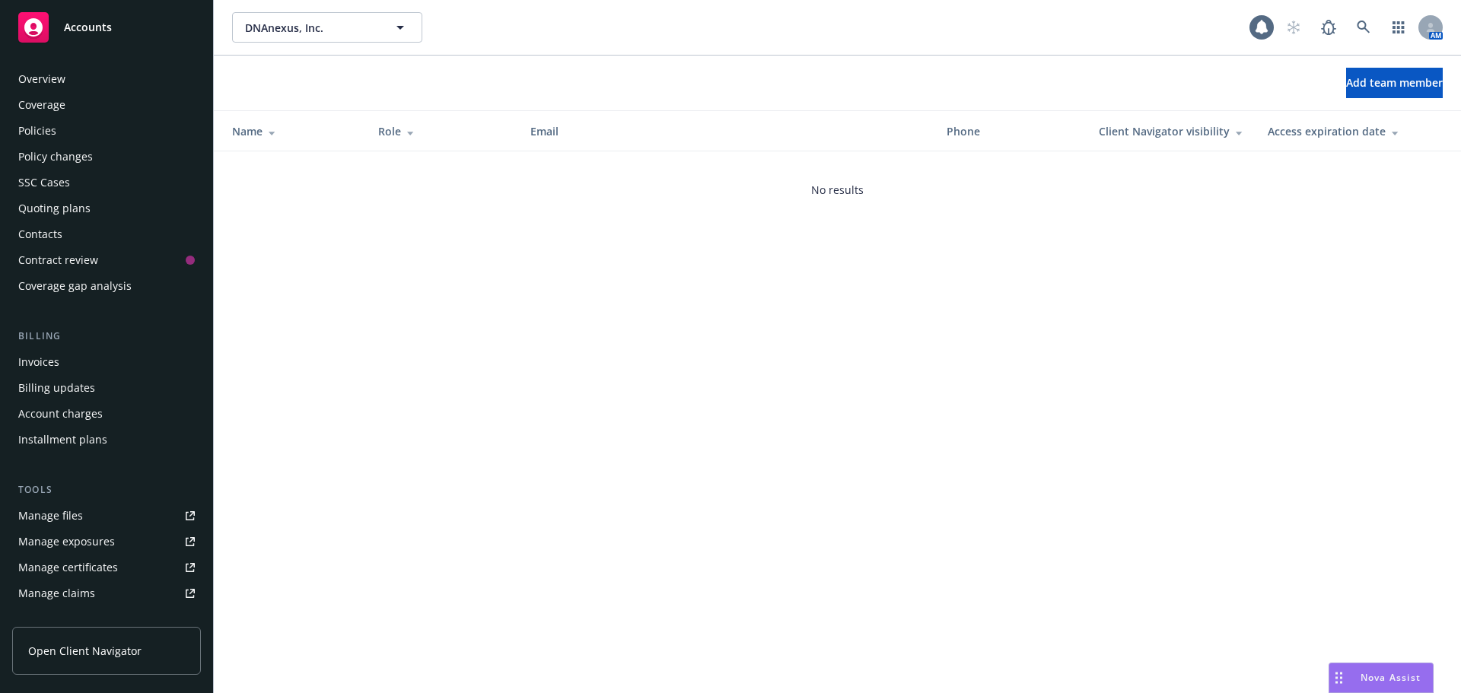
scroll to position [298, 0]
